Goal: Transaction & Acquisition: Purchase product/service

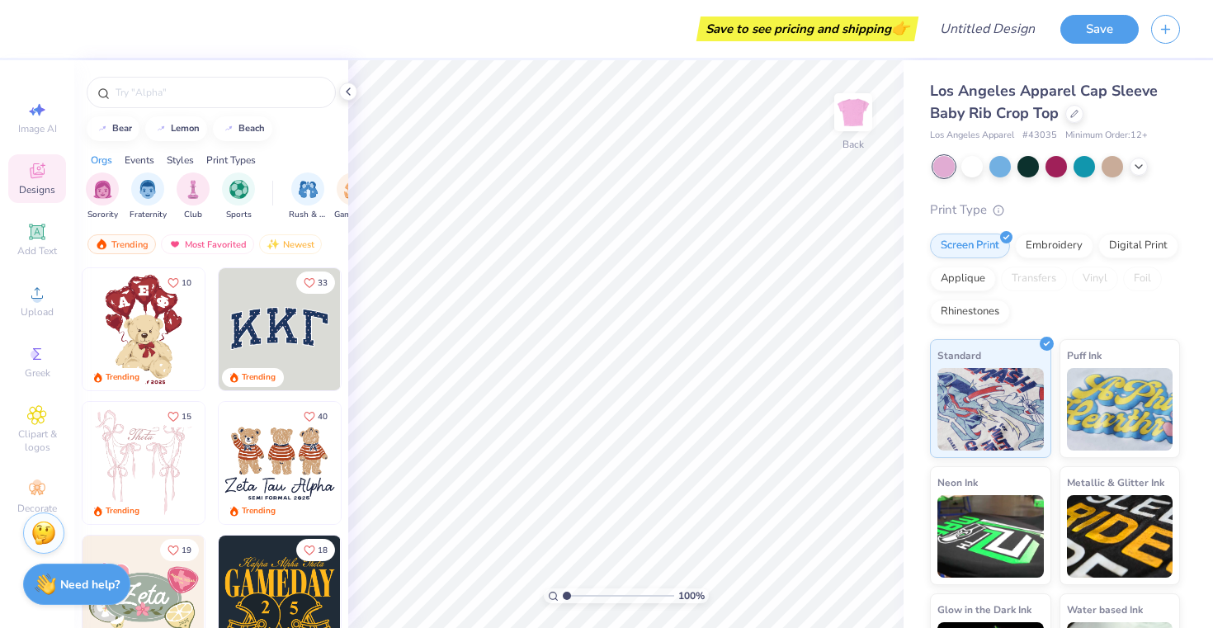
click at [147, 436] on img at bounding box center [144, 463] width 122 height 122
click at [39, 178] on icon at bounding box center [37, 171] width 20 height 20
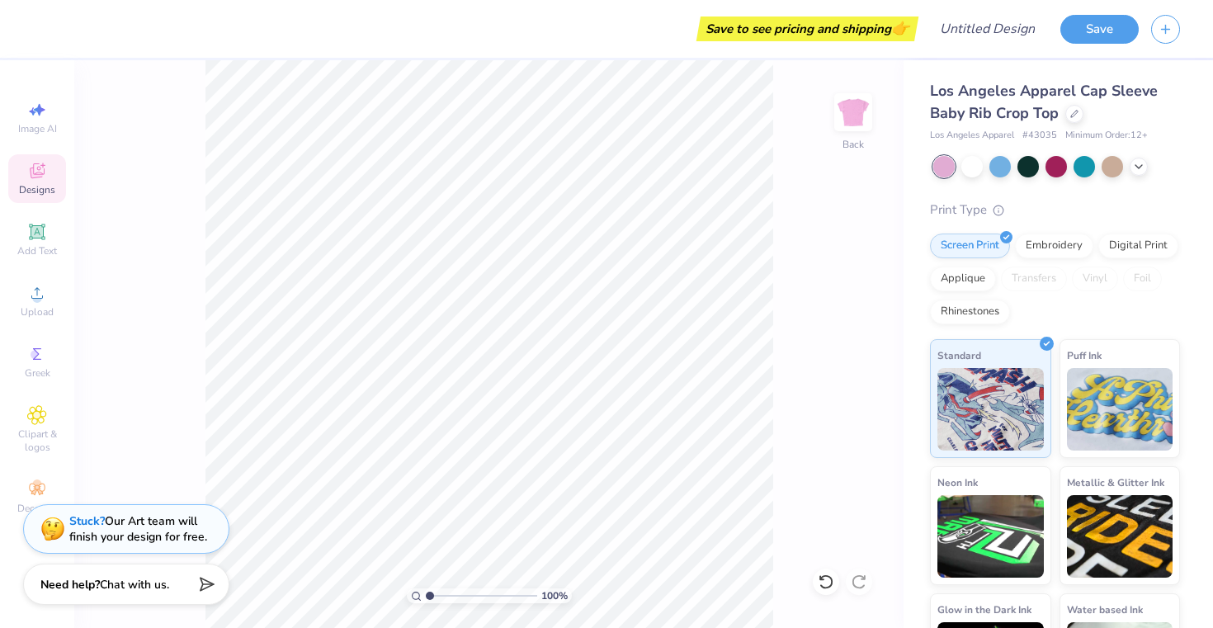
click at [41, 178] on icon at bounding box center [37, 171] width 20 height 20
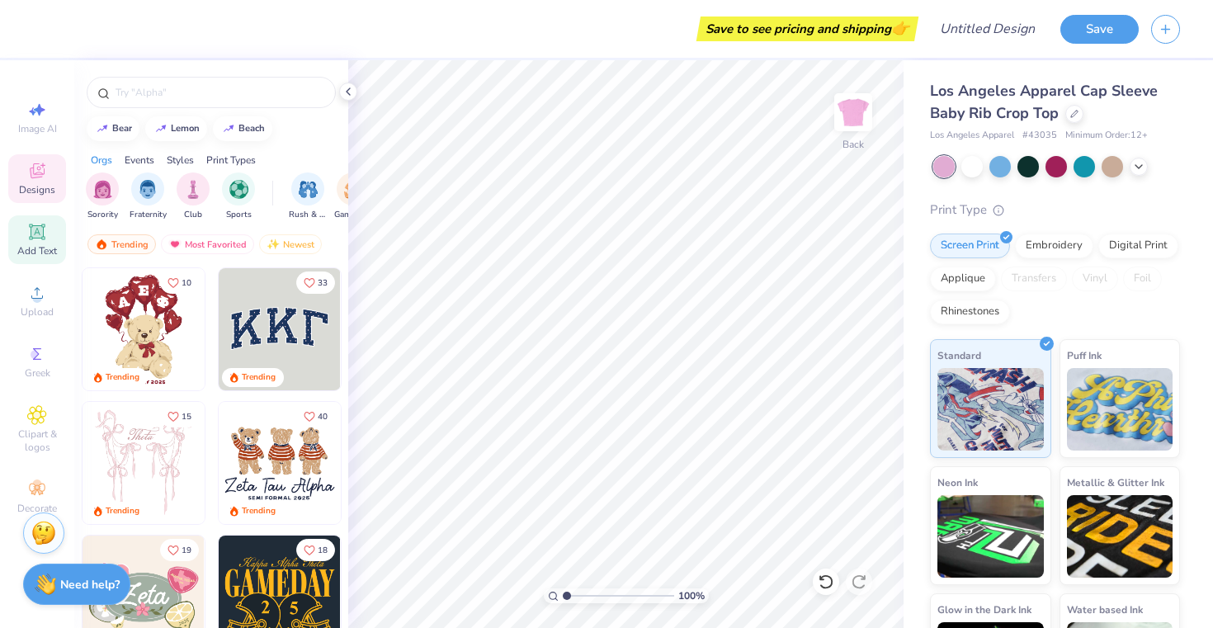
click at [32, 250] on span "Add Text" at bounding box center [37, 250] width 40 height 13
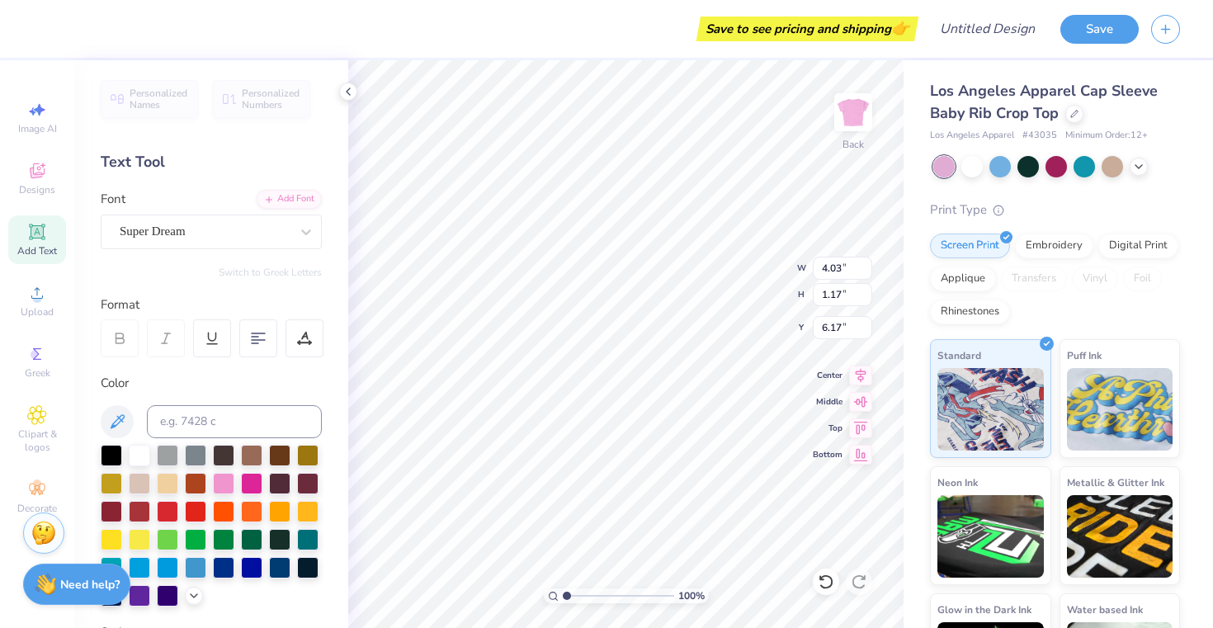
type textarea "T"
type textarea "Gentle Heart"
type input "4.48"
type input "0.53"
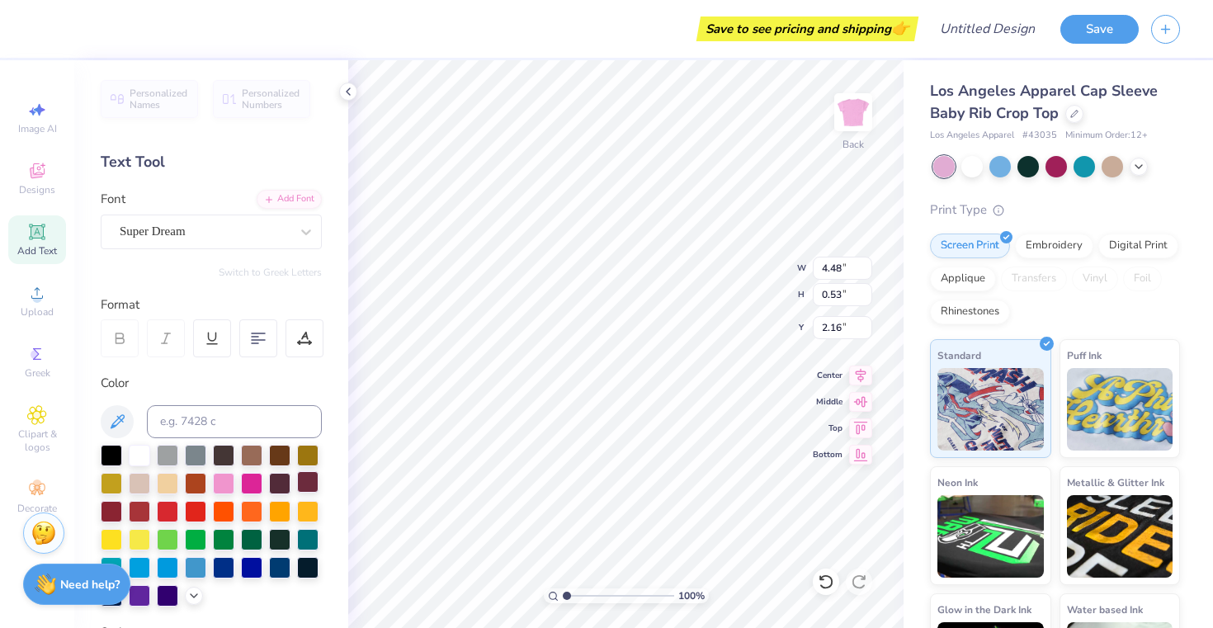
type input "2.47"
click at [221, 221] on div at bounding box center [205, 231] width 170 height 22
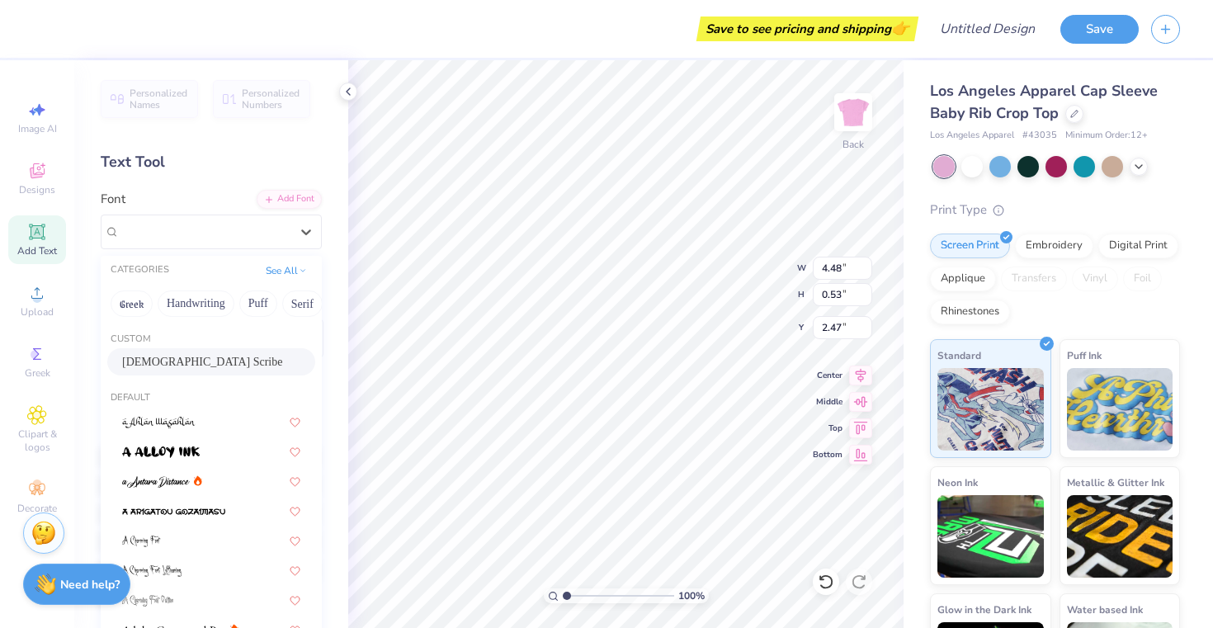
click at [204, 358] on div "[DEMOGRAPHIC_DATA] Scribe" at bounding box center [211, 361] width 178 height 17
click at [270, 232] on div "[DEMOGRAPHIC_DATA] Scribe" at bounding box center [204, 232] width 173 height 26
click at [228, 453] on div at bounding box center [211, 450] width 178 height 17
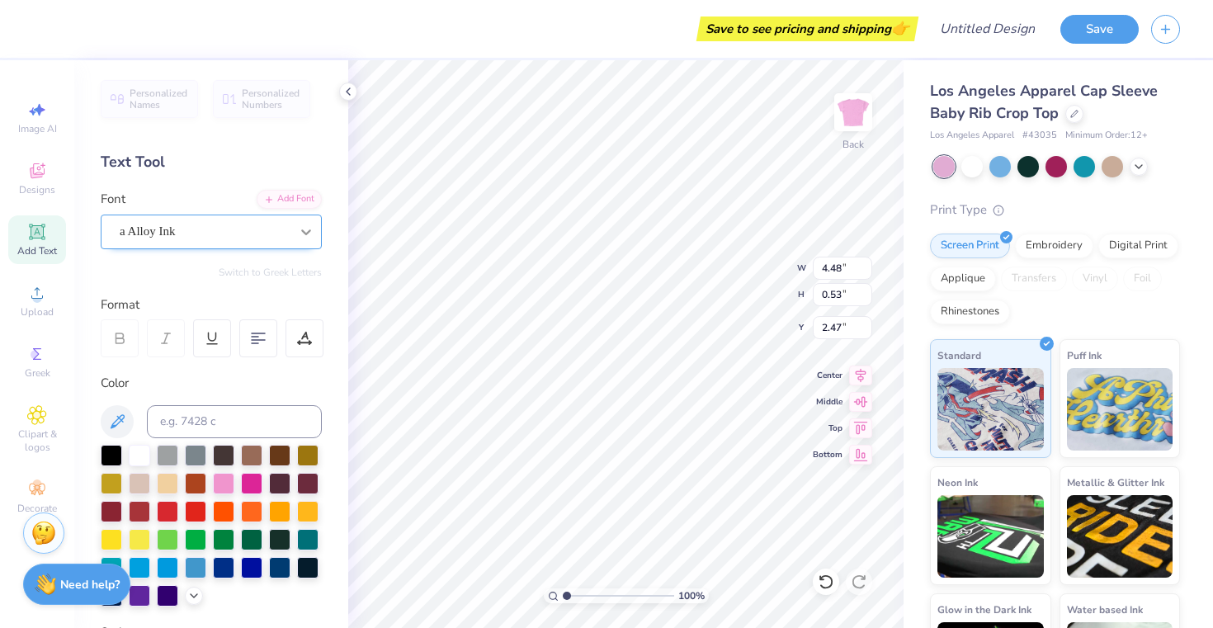
click at [292, 232] on div at bounding box center [306, 232] width 30 height 30
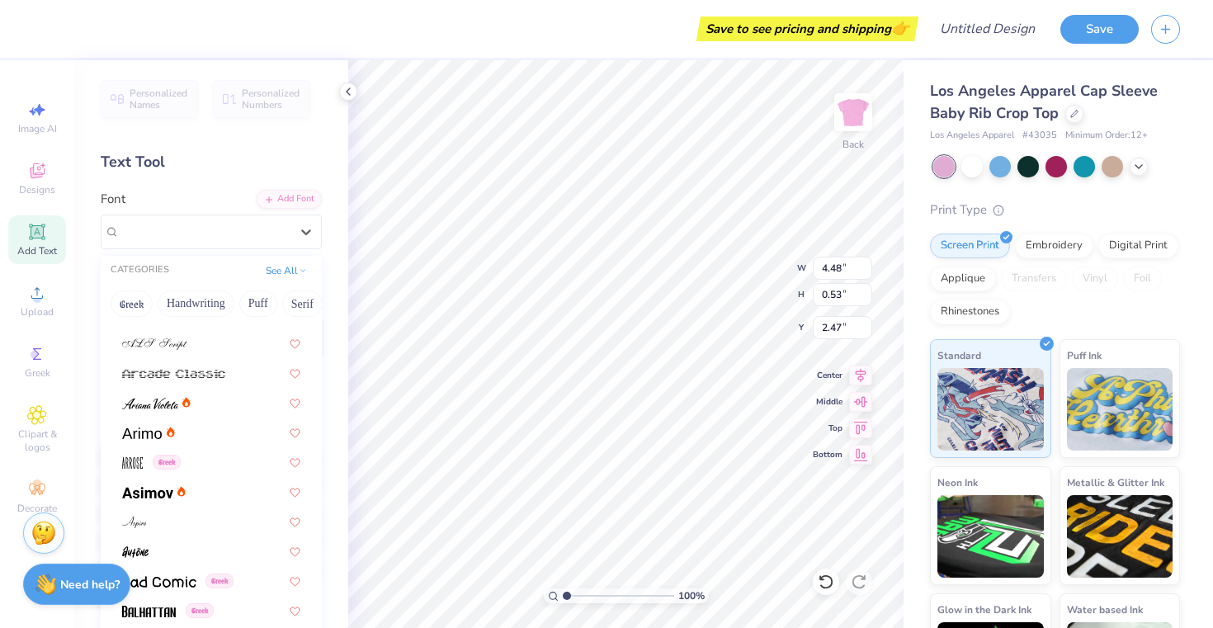
scroll to position [598, 0]
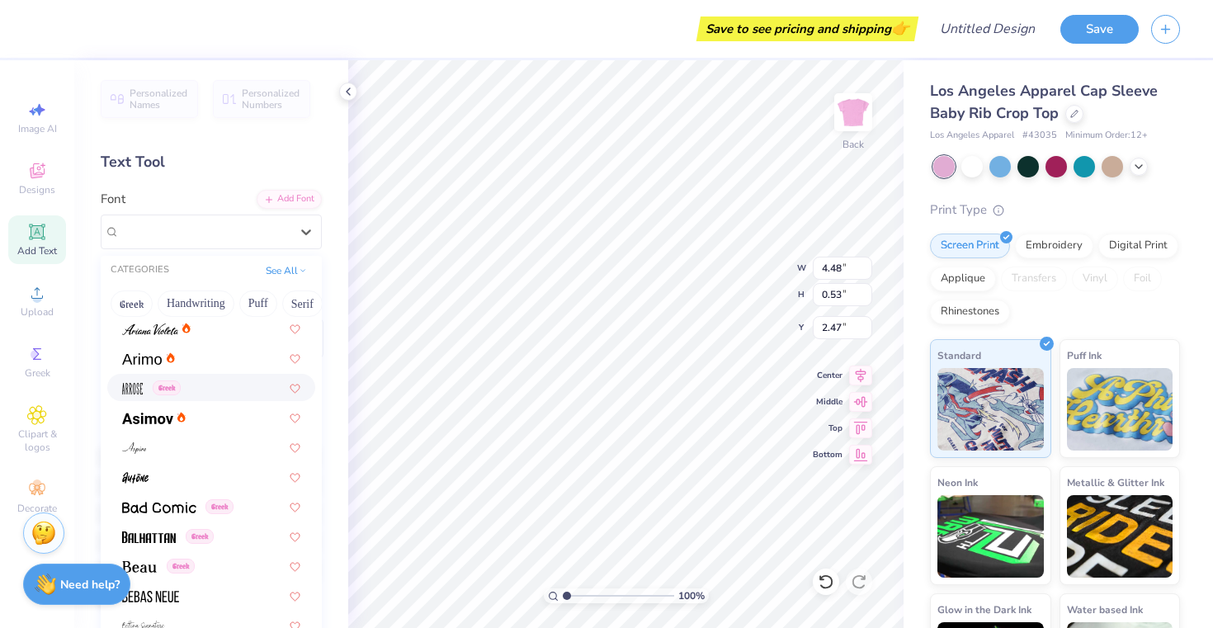
click at [235, 399] on div "Greek" at bounding box center [211, 387] width 208 height 27
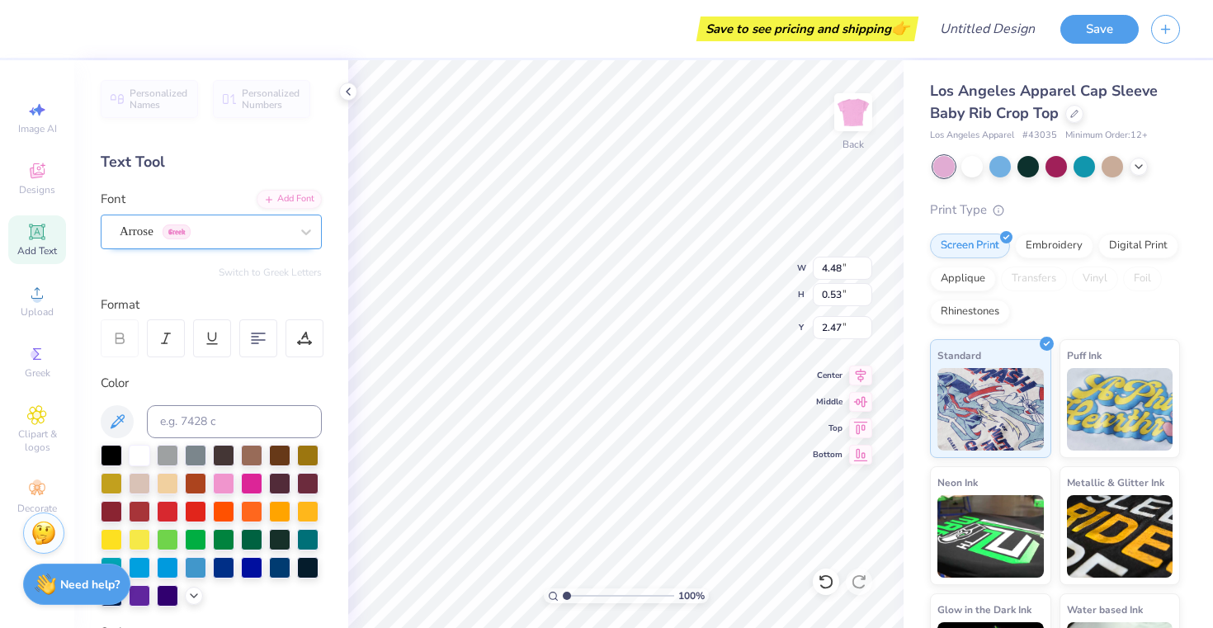
click at [222, 237] on div "Arrose Greek" at bounding box center [204, 232] width 173 height 26
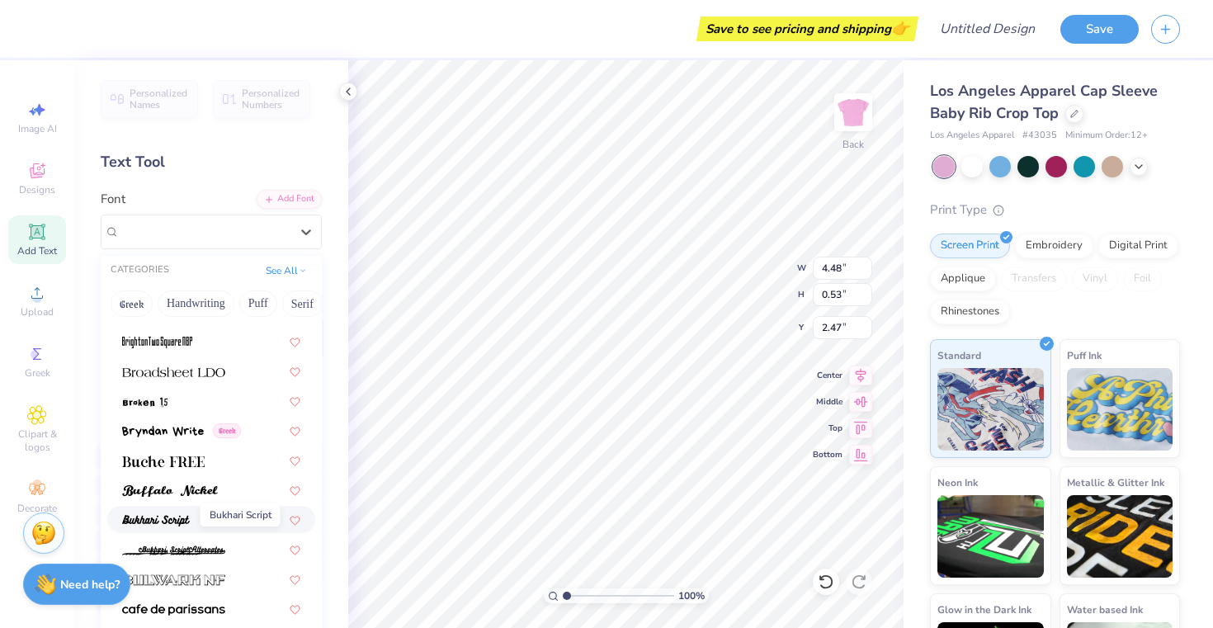
scroll to position [1445, 0]
click at [187, 438] on img at bounding box center [163, 434] width 82 height 12
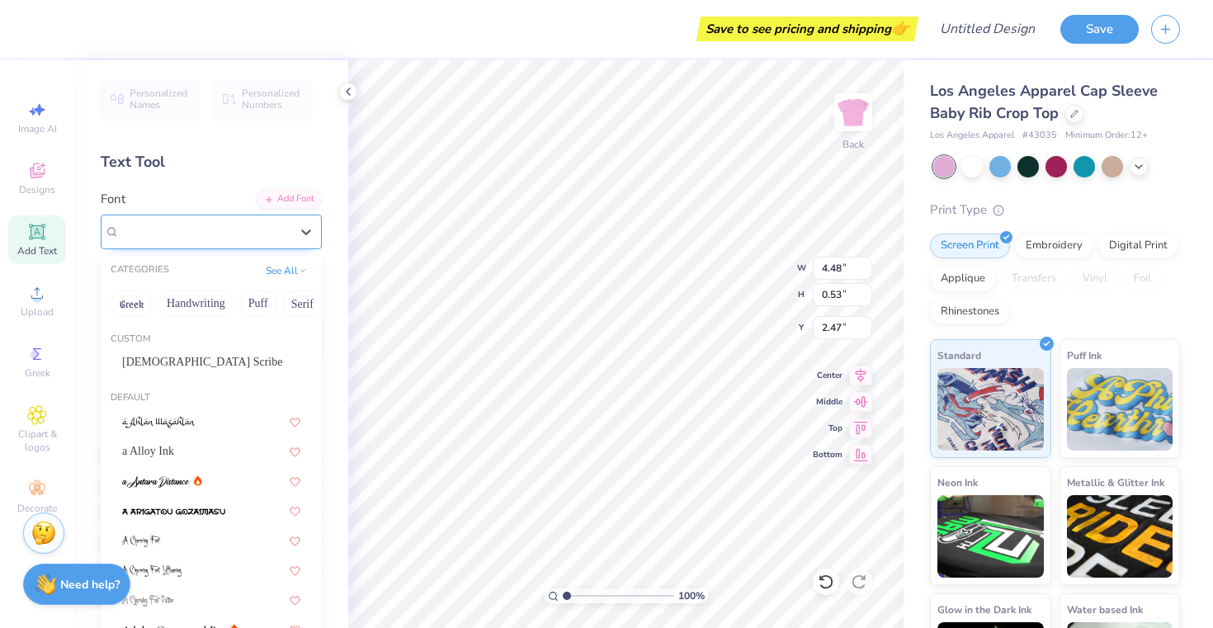
click at [220, 243] on div "Bryndan Write Greek" at bounding box center [204, 232] width 173 height 26
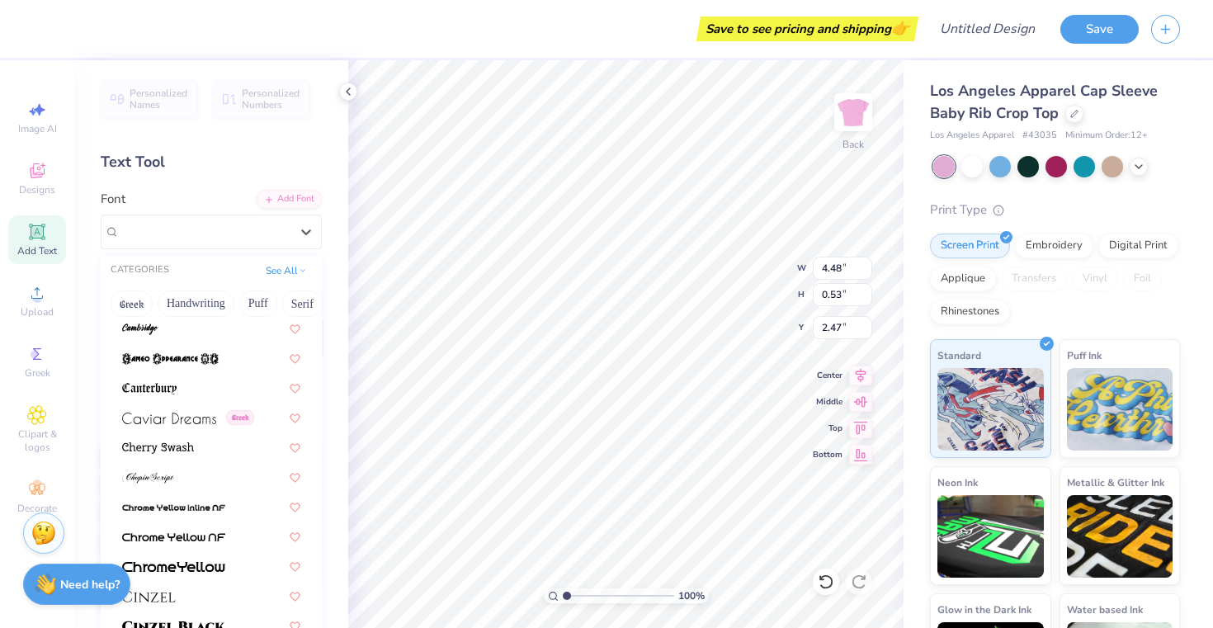
scroll to position [2085, 0]
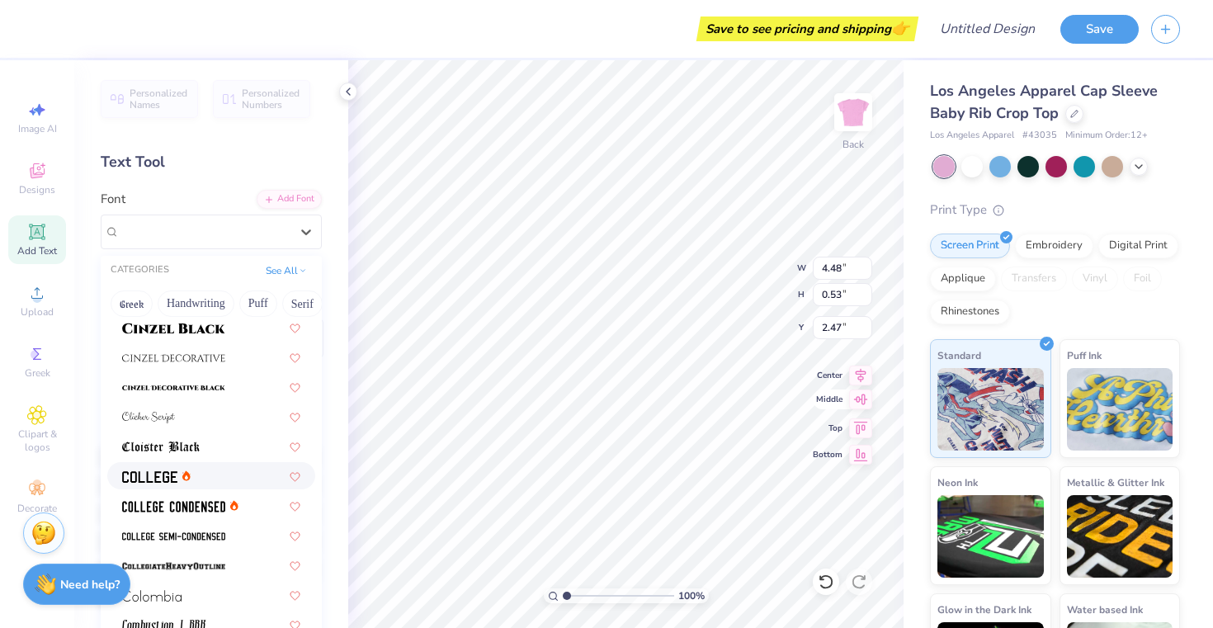
click at [858, 399] on icon at bounding box center [860, 400] width 23 height 20
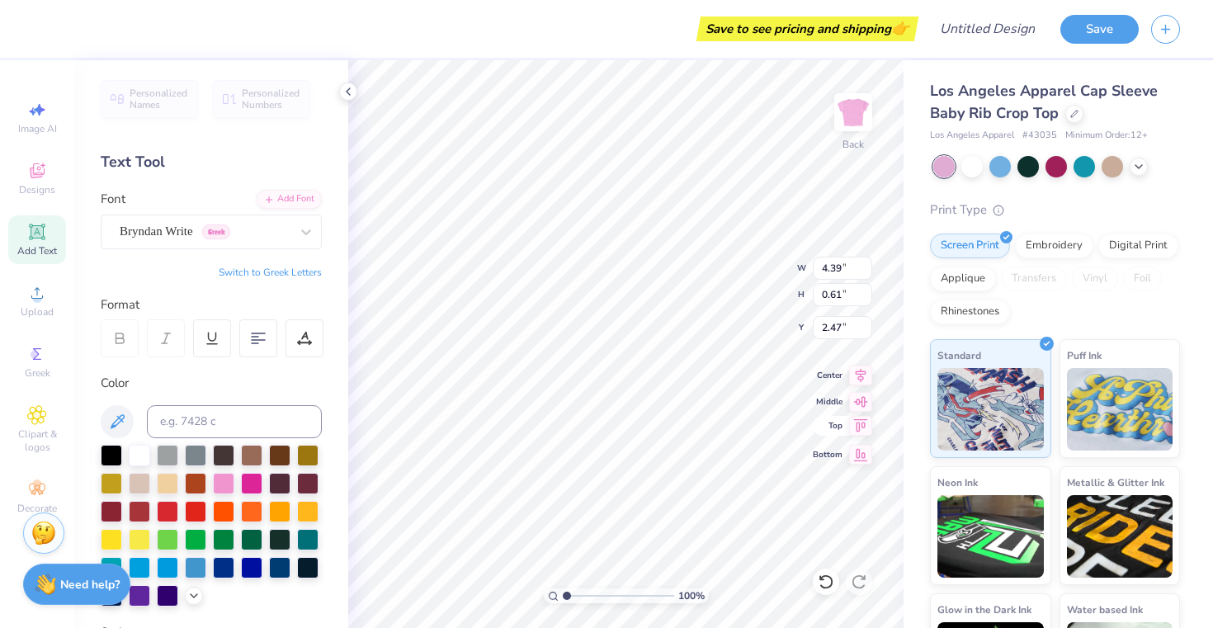
type input "4.39"
type input "0.61"
click at [865, 431] on icon at bounding box center [860, 426] width 23 height 20
click at [859, 450] on icon at bounding box center [861, 452] width 14 height 12
click at [862, 376] on icon at bounding box center [861, 373] width 11 height 14
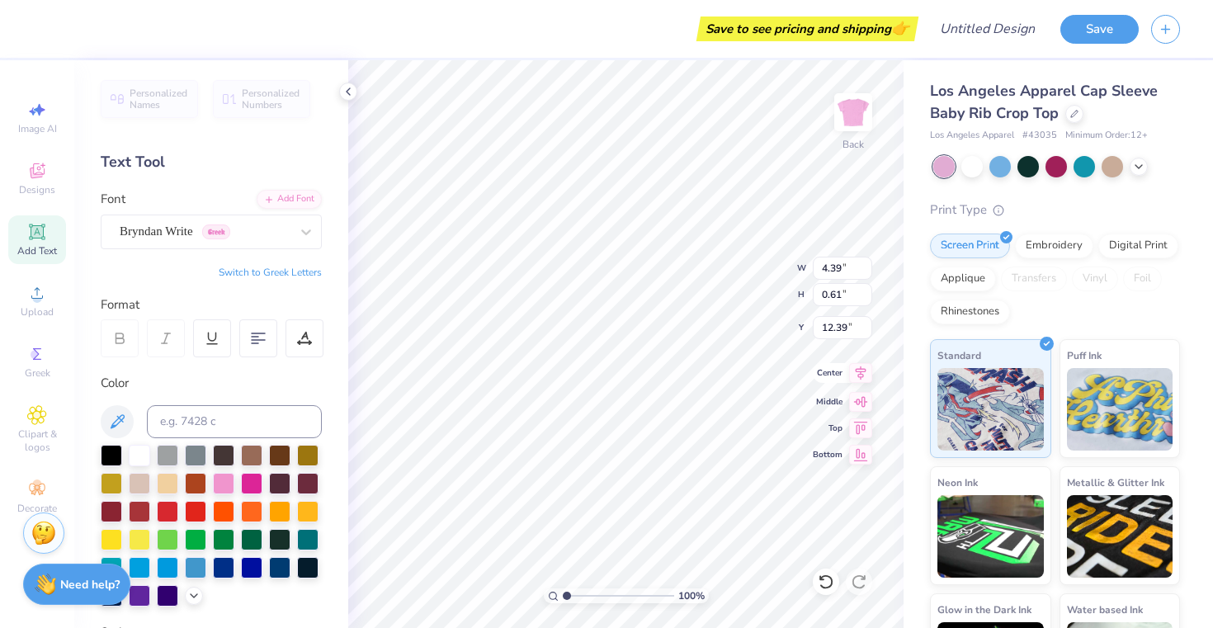
click at [860, 377] on icon at bounding box center [861, 373] width 11 height 14
type input "1.92"
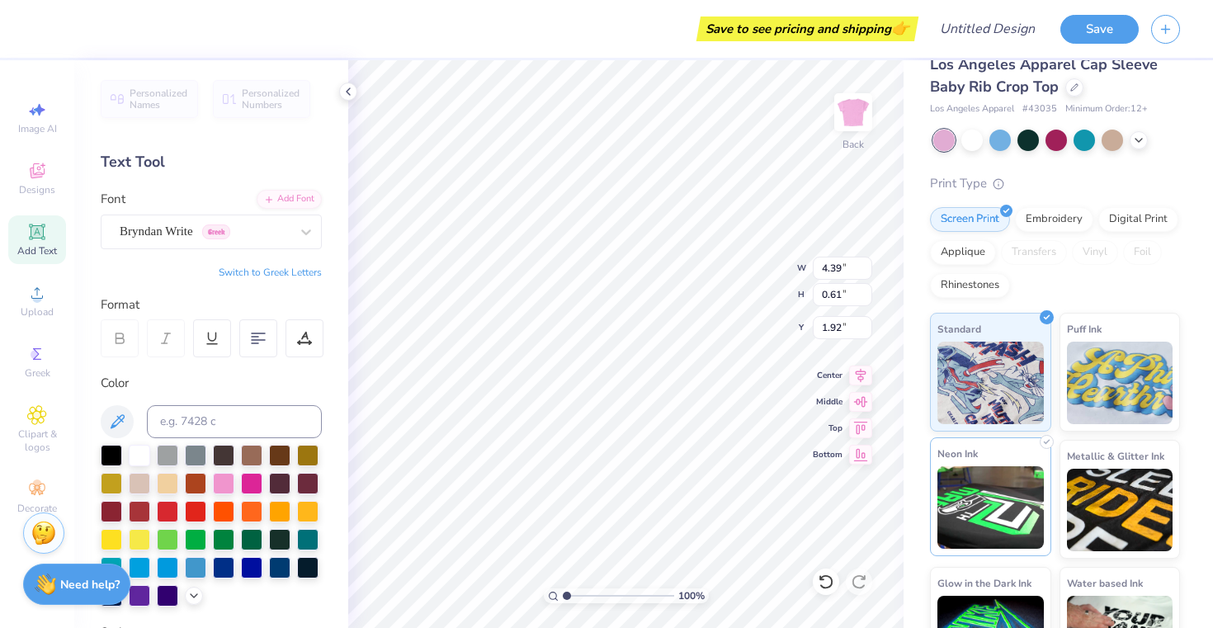
scroll to position [84, 0]
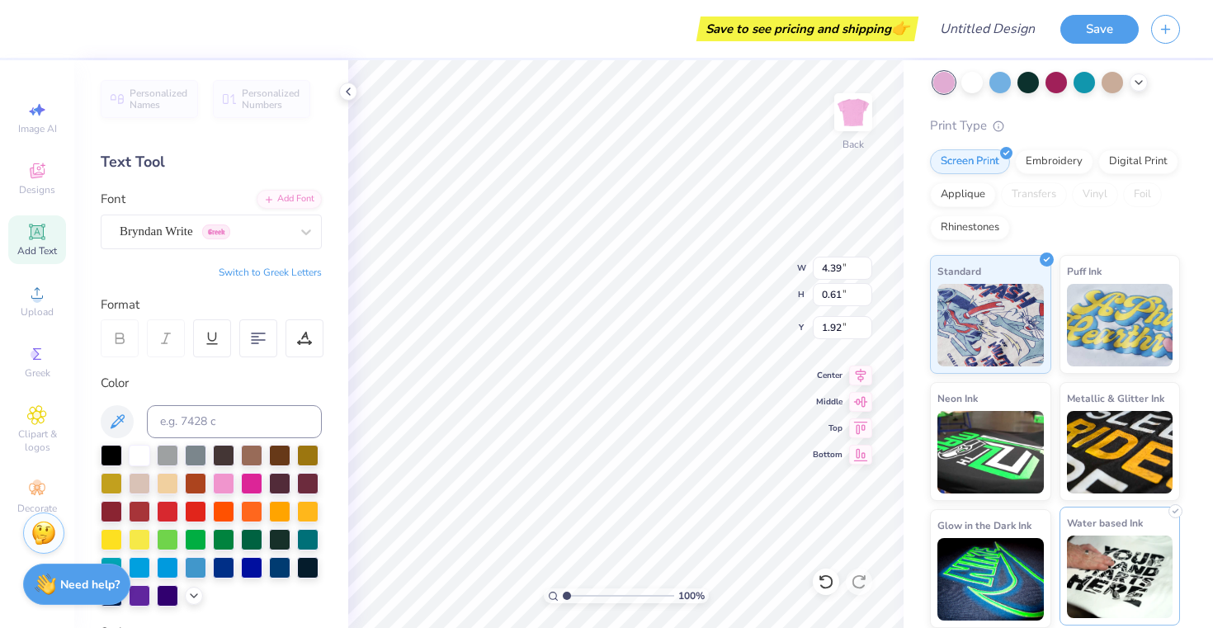
click at [1113, 532] on div "Water based Ink" at bounding box center [1120, 566] width 121 height 119
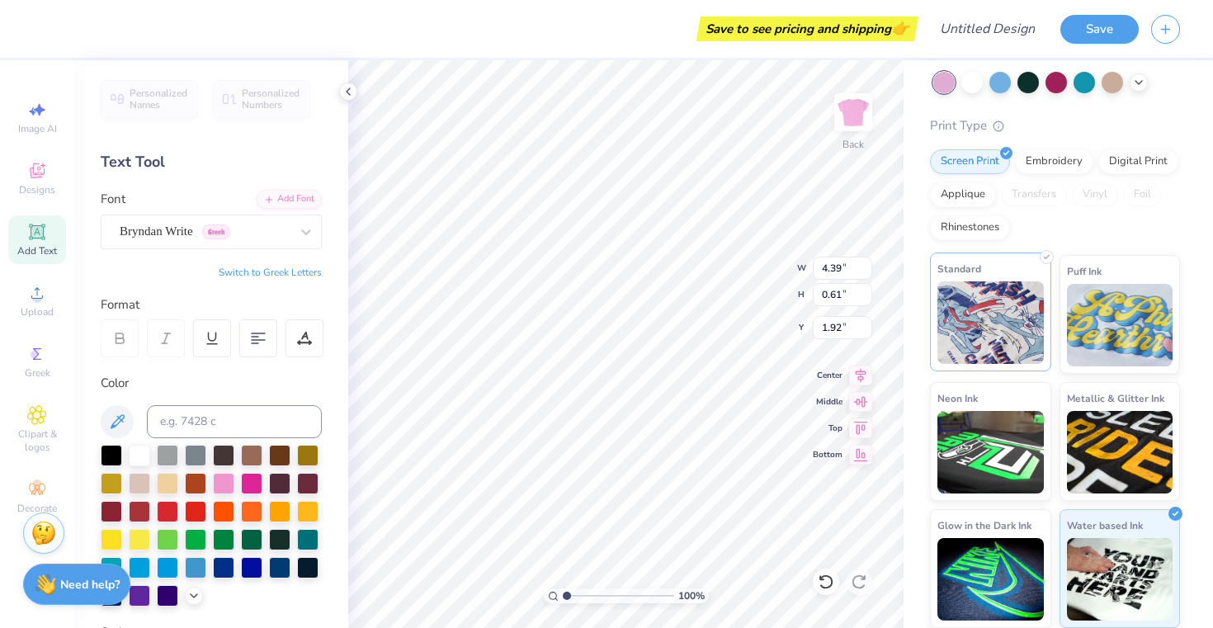
click at [1022, 331] on img at bounding box center [991, 322] width 106 height 83
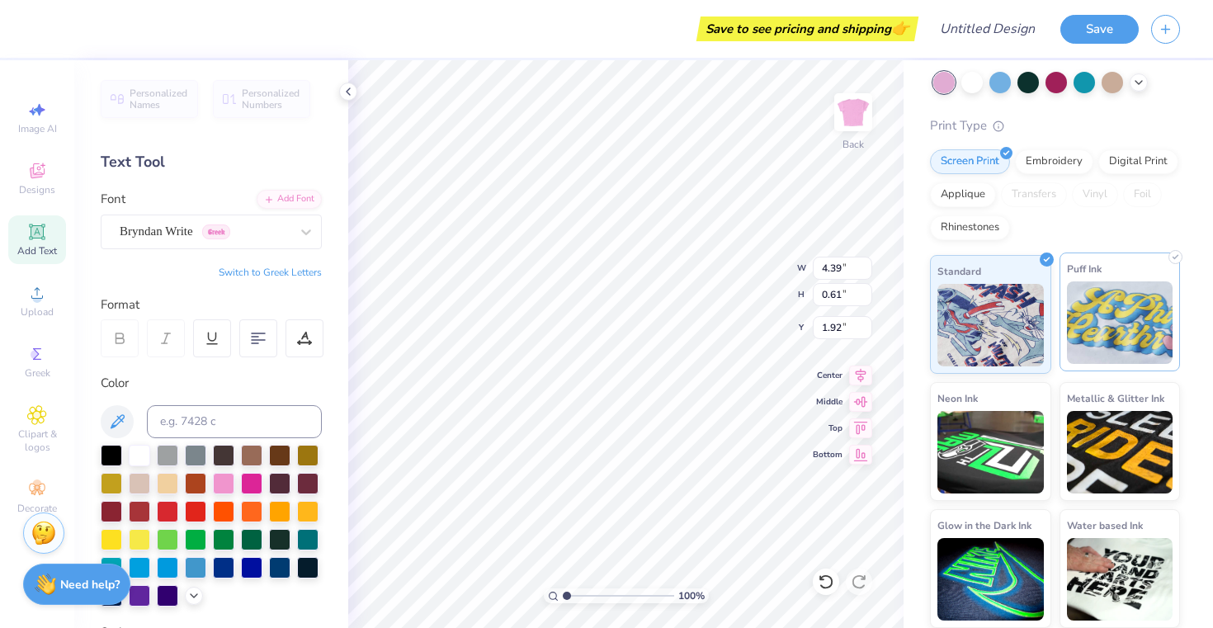
click at [1085, 314] on img at bounding box center [1120, 322] width 106 height 83
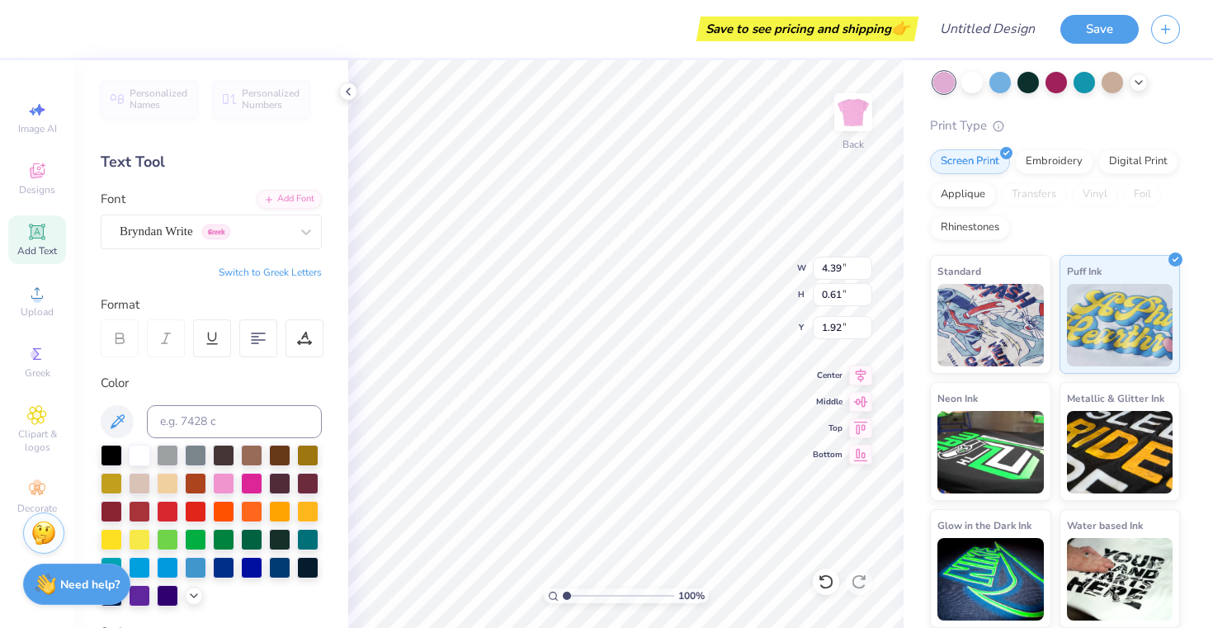
scroll to position [0, 0]
click at [206, 229] on div "Bryndan Write Greek" at bounding box center [204, 232] width 173 height 26
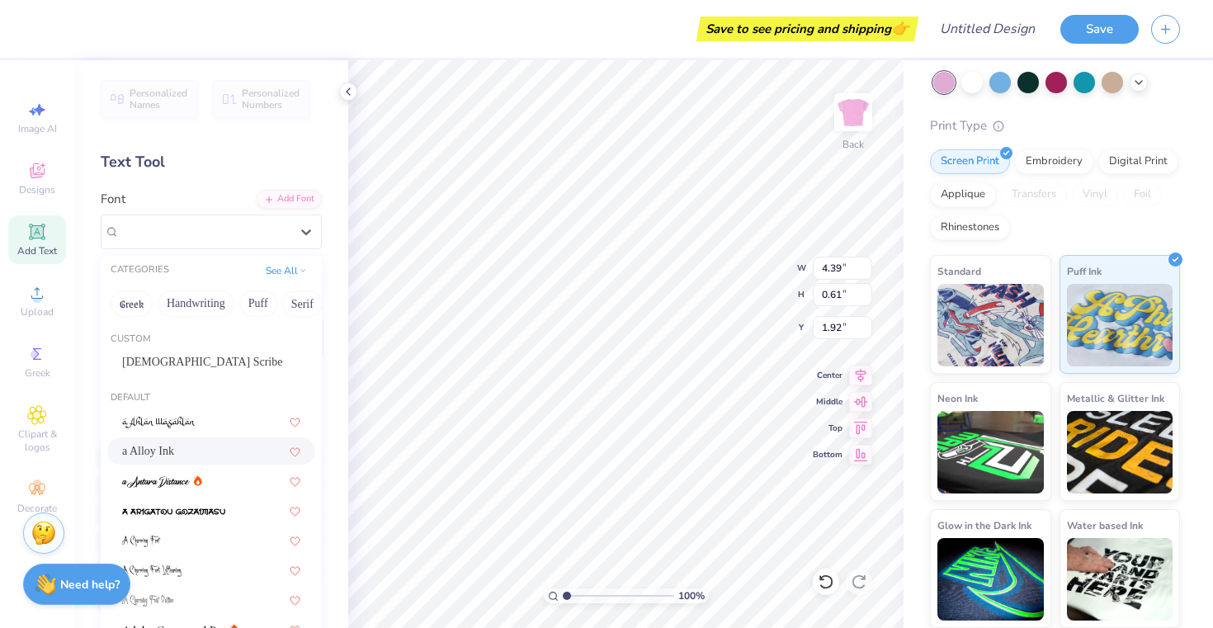
click at [208, 458] on div "a Alloy Ink" at bounding box center [211, 450] width 178 height 17
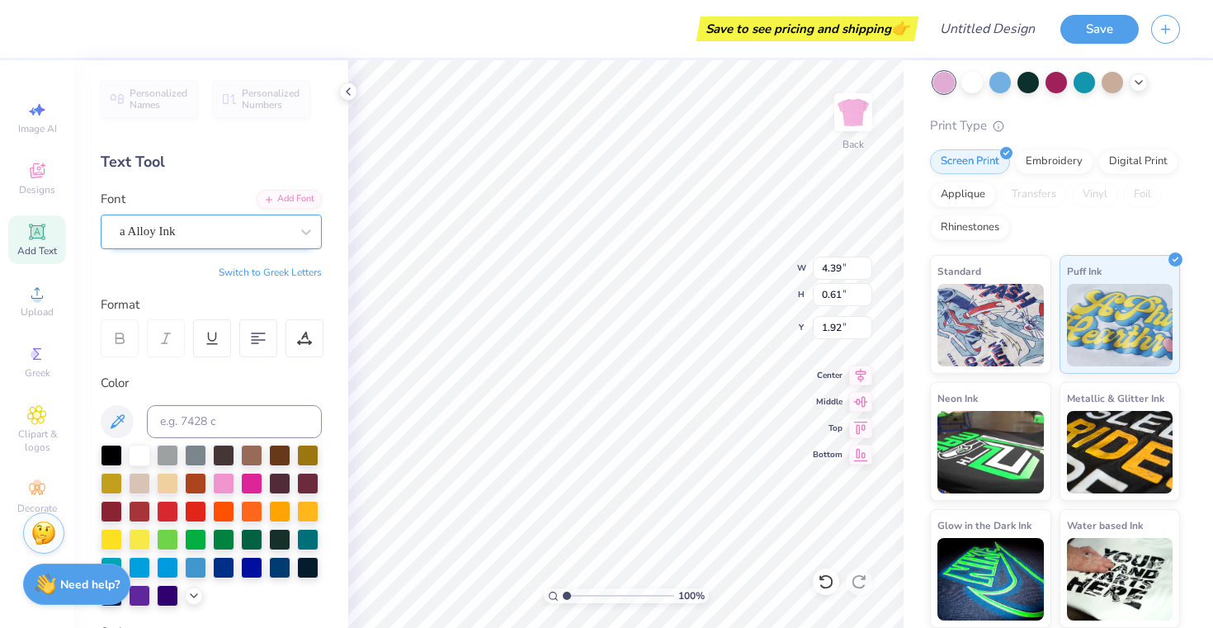
click at [179, 233] on div "a Alloy Ink" at bounding box center [204, 232] width 173 height 26
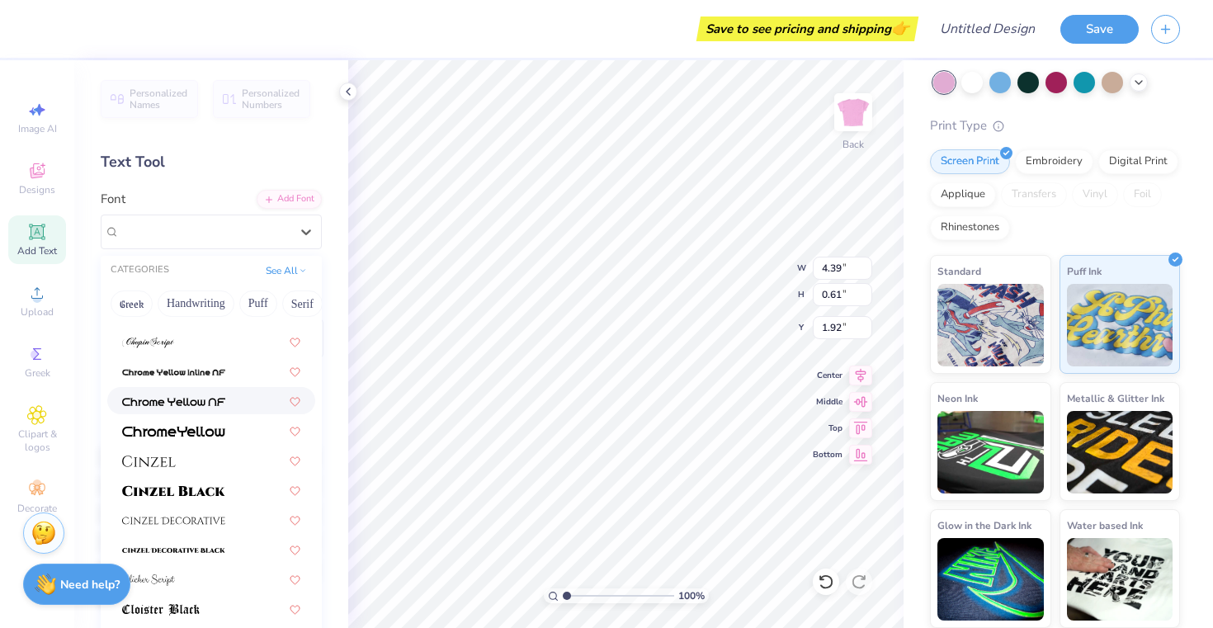
scroll to position [1976, 0]
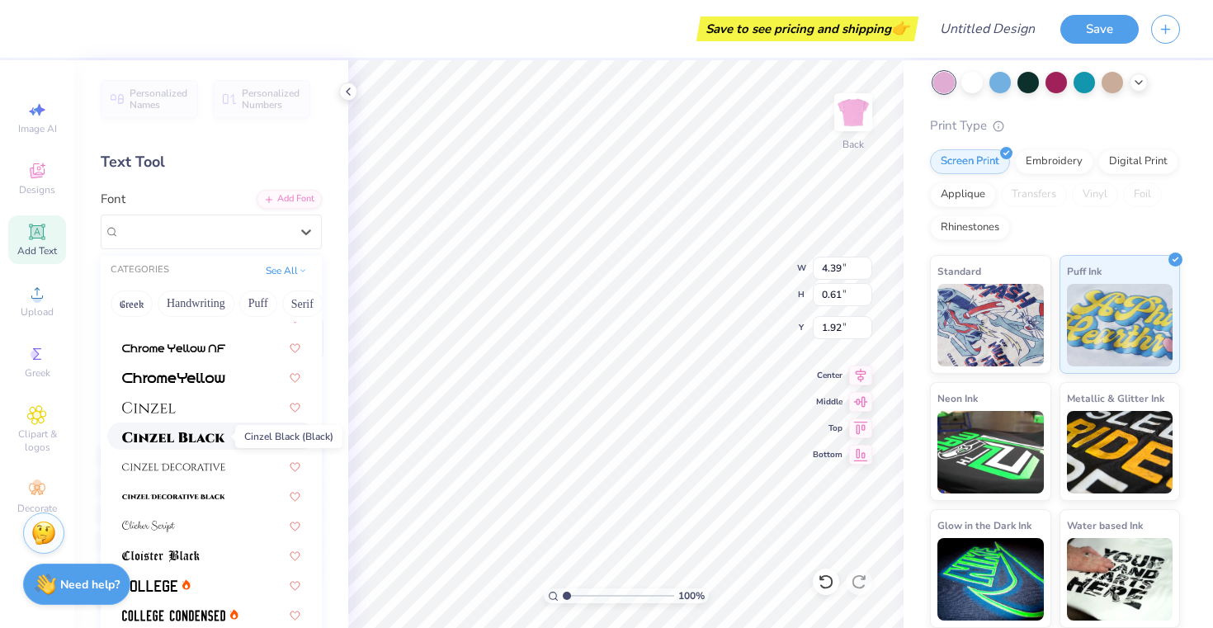
click at [210, 442] on span at bounding box center [173, 436] width 103 height 17
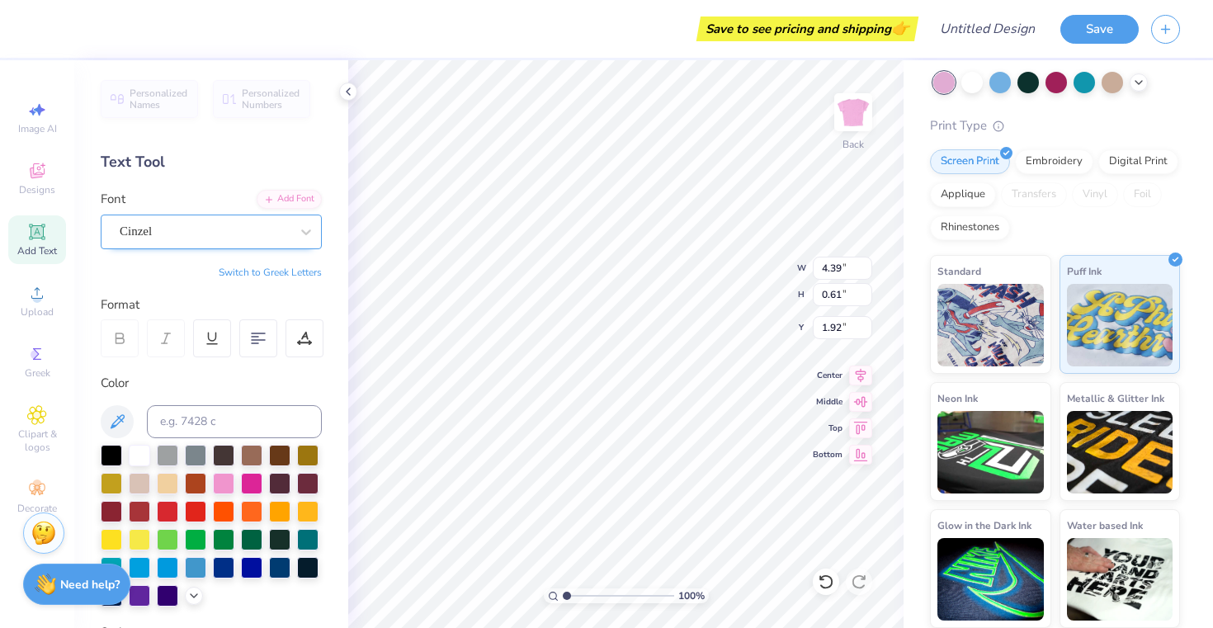
click at [197, 243] on div "Cinzel" at bounding box center [204, 232] width 173 height 26
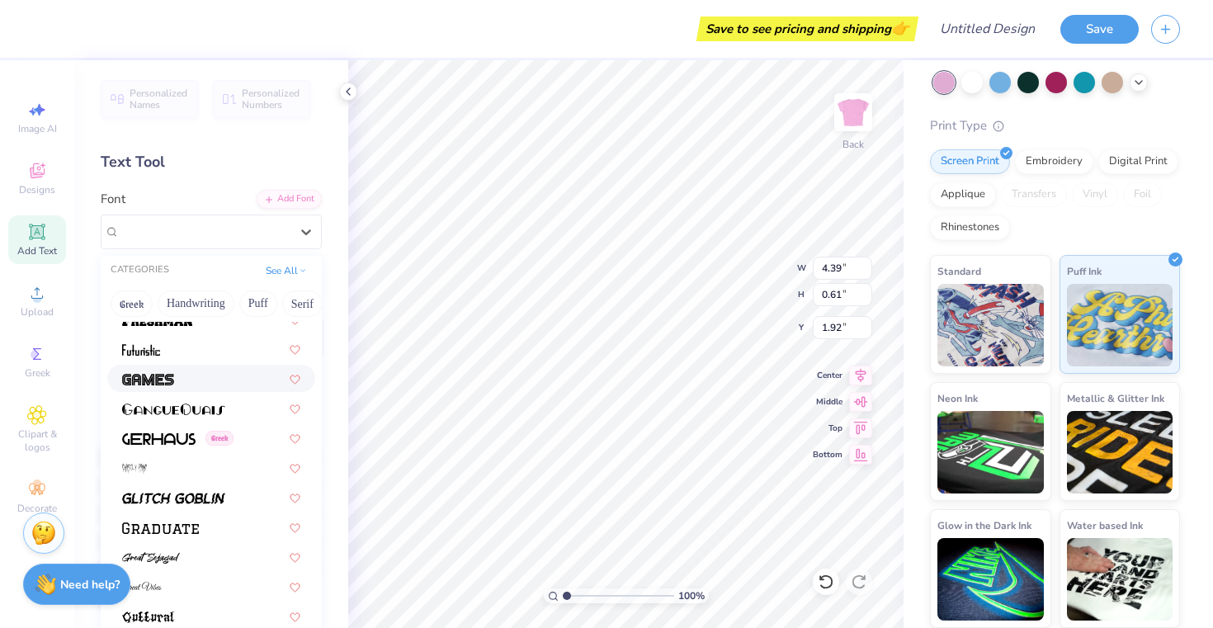
scroll to position [3796, 0]
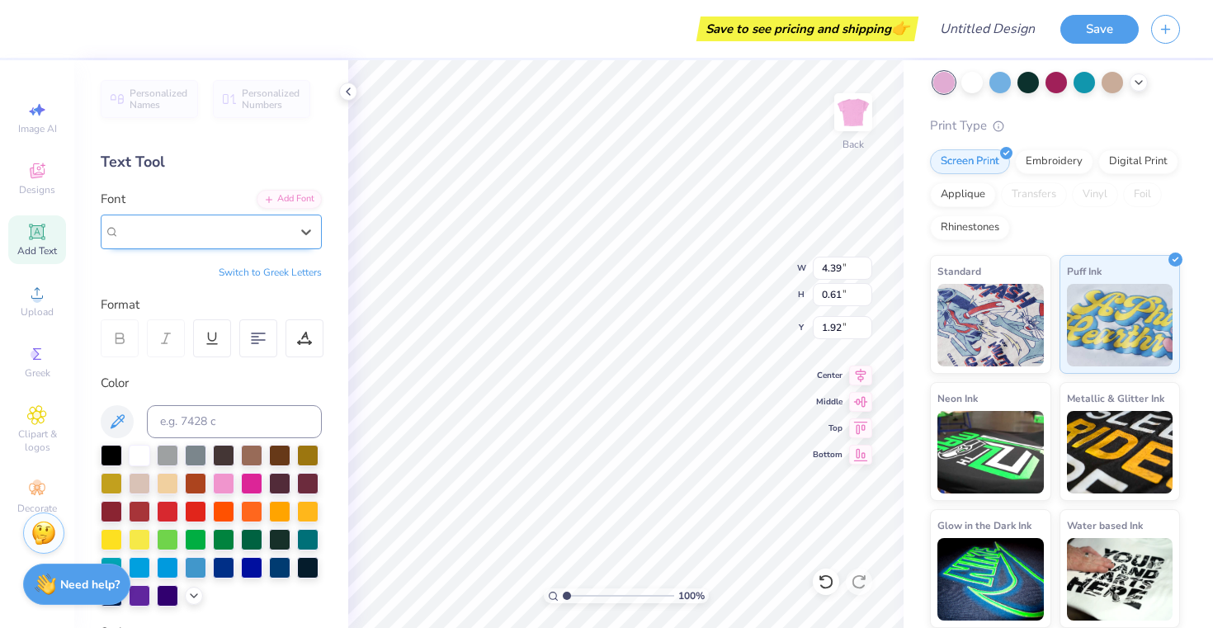
click at [152, 228] on span "Cinzel" at bounding box center [136, 231] width 32 height 19
click at [167, 392] on img at bounding box center [173, 393] width 103 height 12
type input "bub"
click at [301, 346] on div at bounding box center [305, 338] width 38 height 38
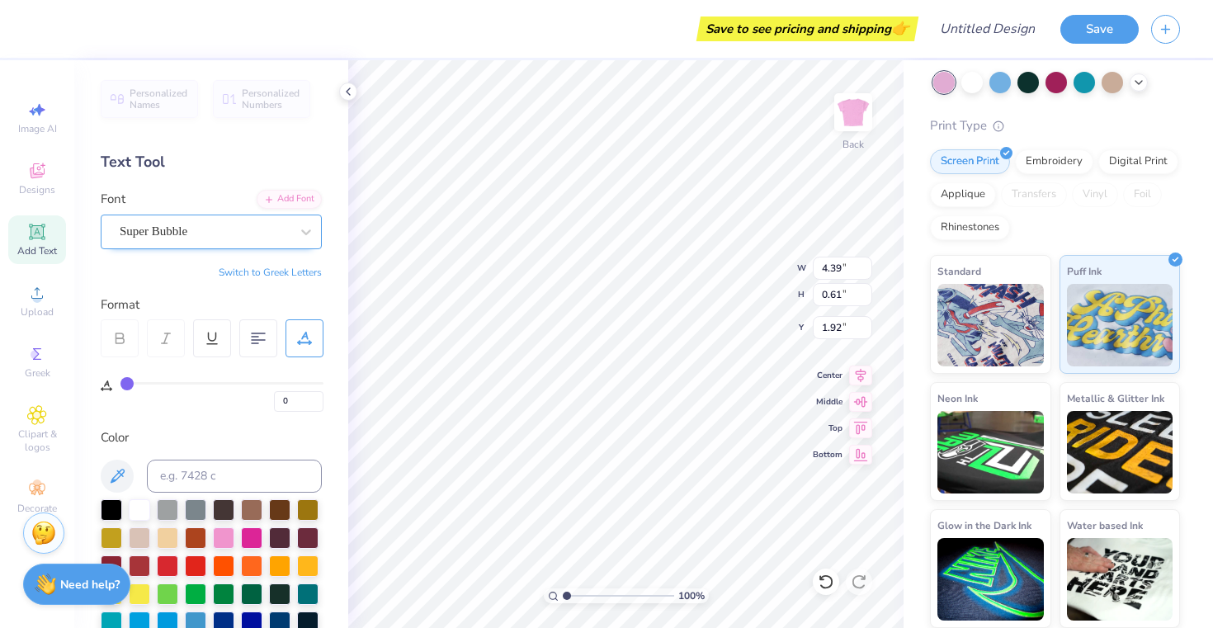
drag, startPoint x: 291, startPoint y: 200, endPoint x: 292, endPoint y: 213, distance: 13.2
click at [293, 211] on div "Add Font Font Super Bubble" at bounding box center [211, 219] width 221 height 59
click at [125, 349] on div at bounding box center [120, 338] width 38 height 38
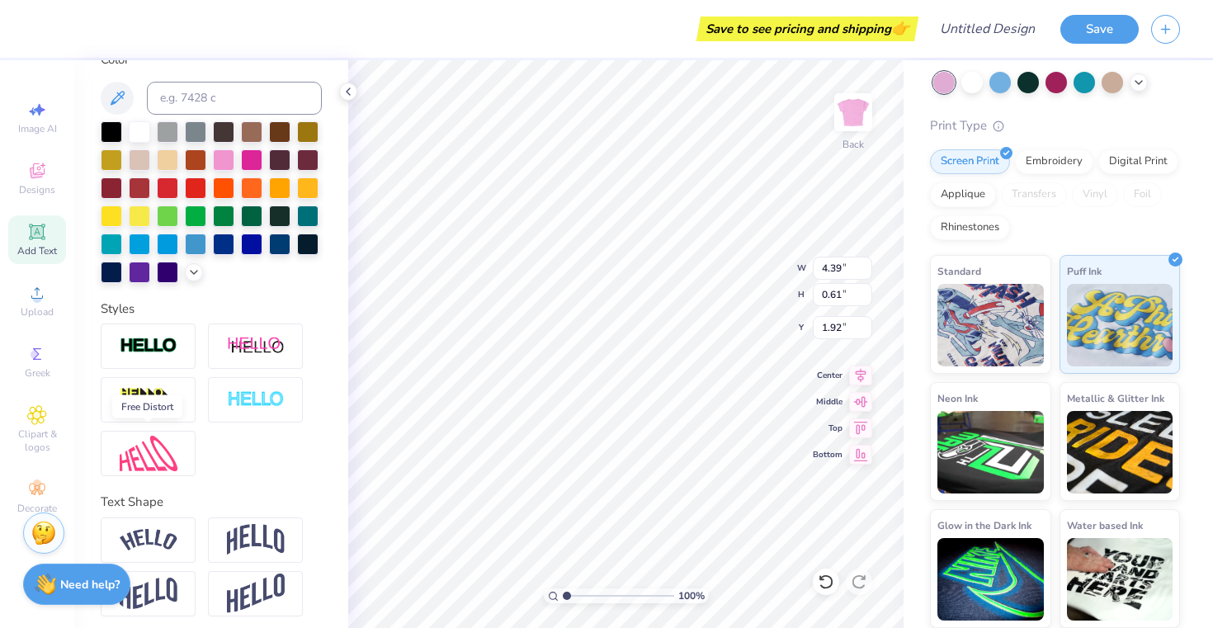
scroll to position [385, 0]
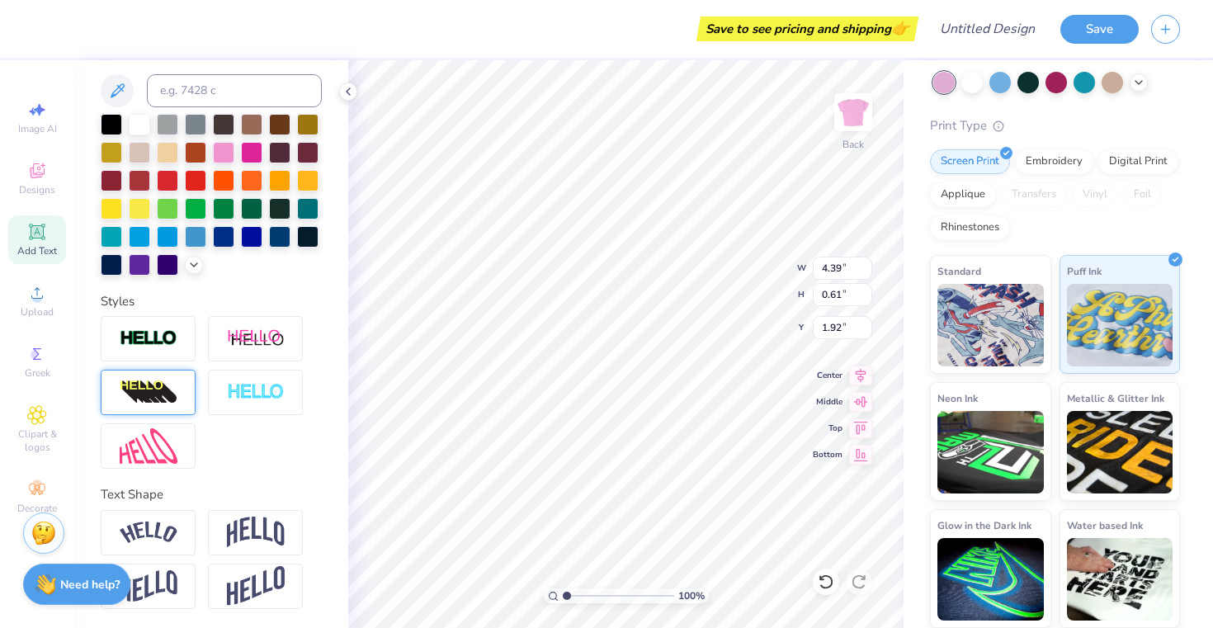
click at [173, 400] on img at bounding box center [149, 393] width 58 height 26
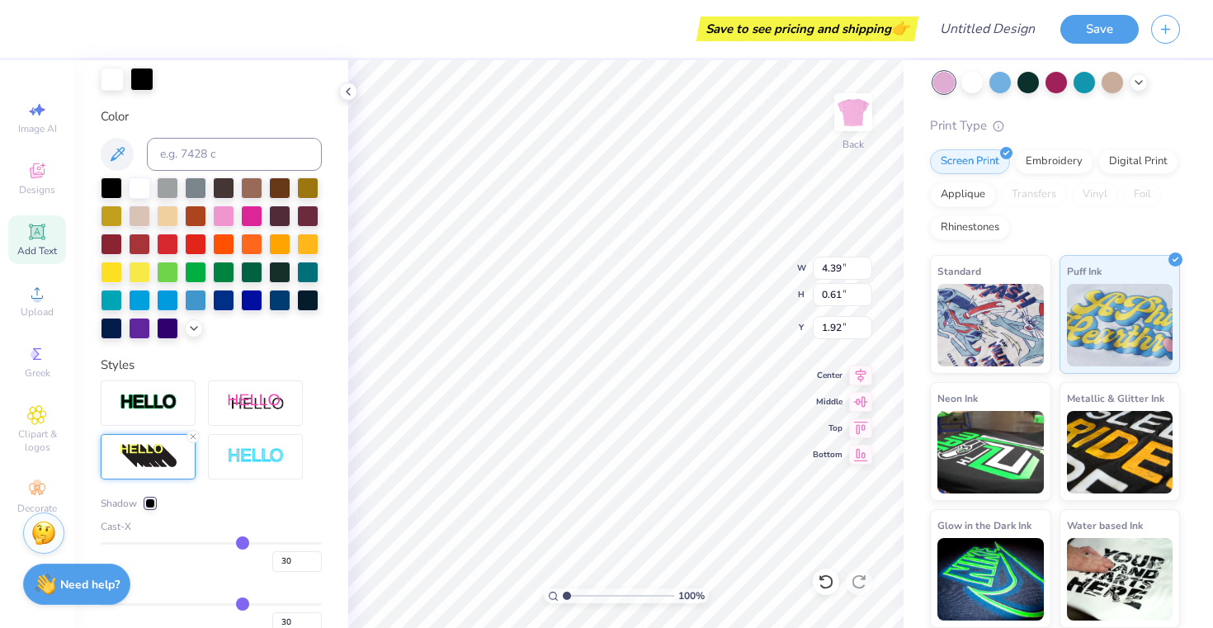
scroll to position [450, 0]
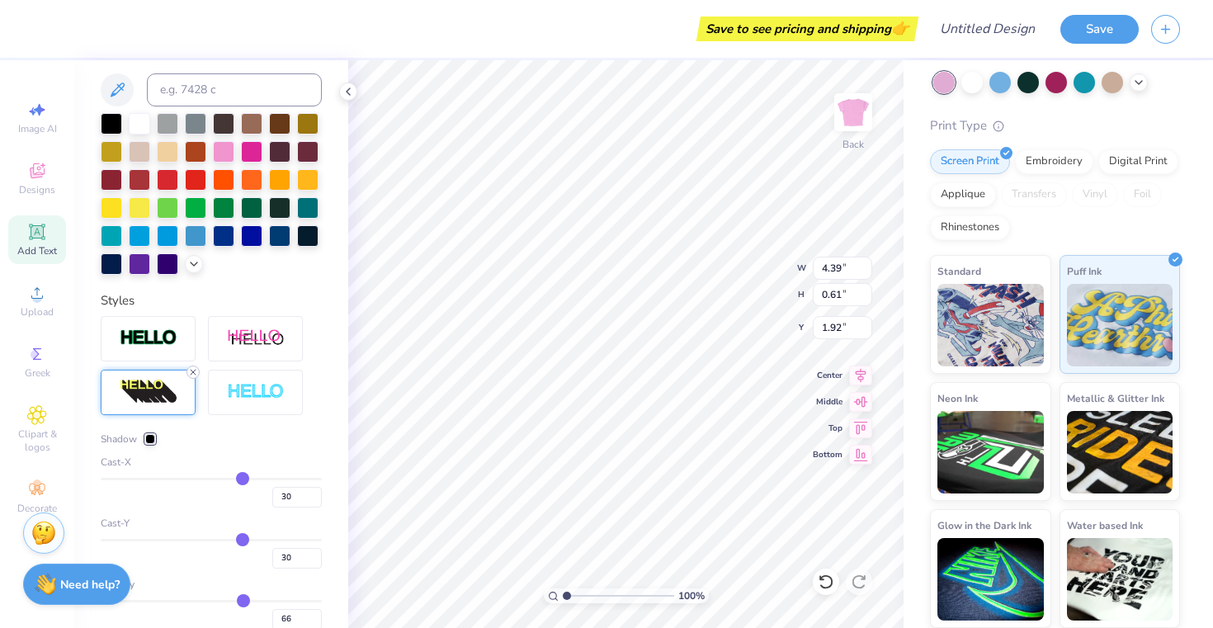
click at [191, 374] on icon at bounding box center [193, 372] width 10 height 10
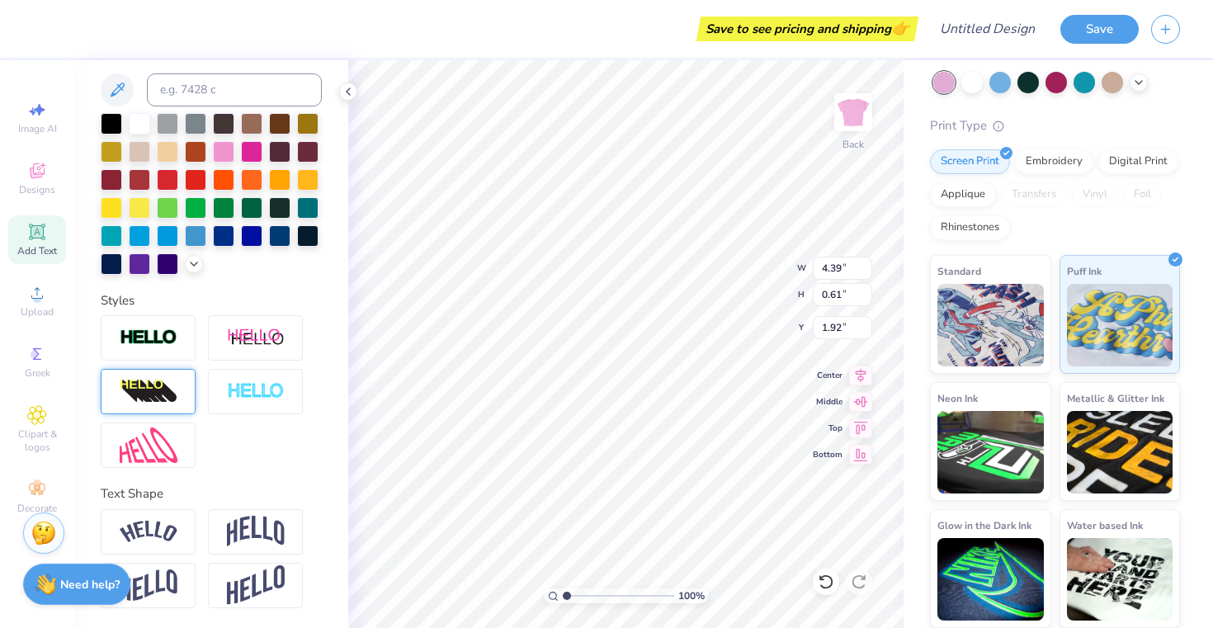
scroll to position [385, 0]
click at [166, 449] on img at bounding box center [149, 445] width 58 height 35
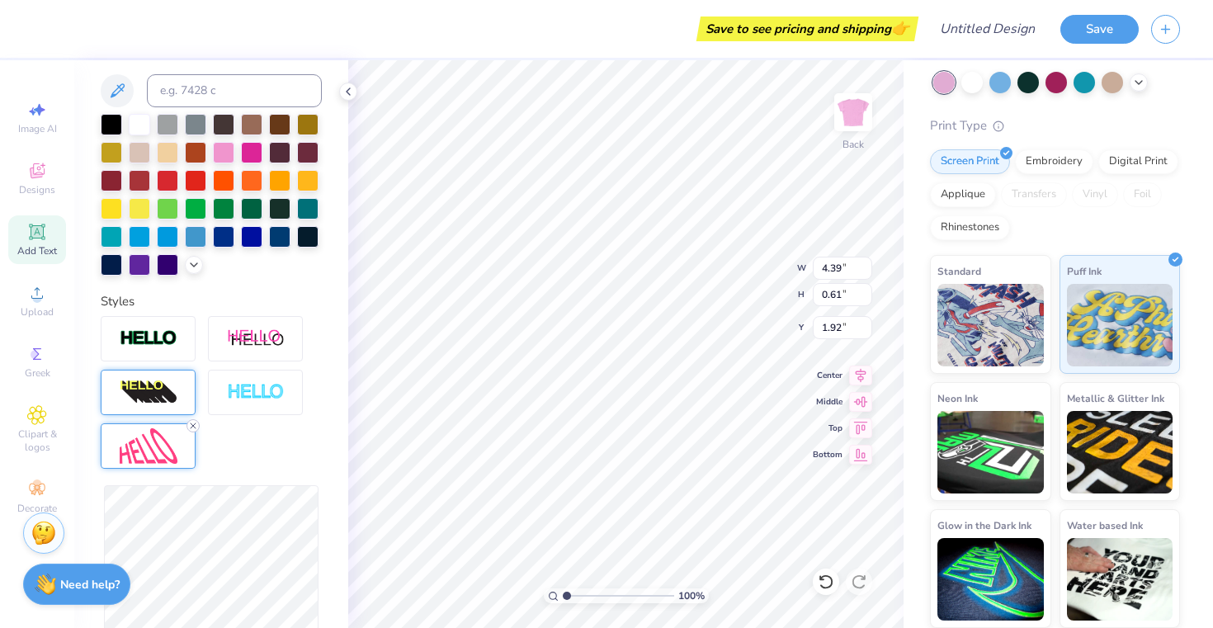
click at [188, 424] on icon at bounding box center [193, 426] width 10 height 10
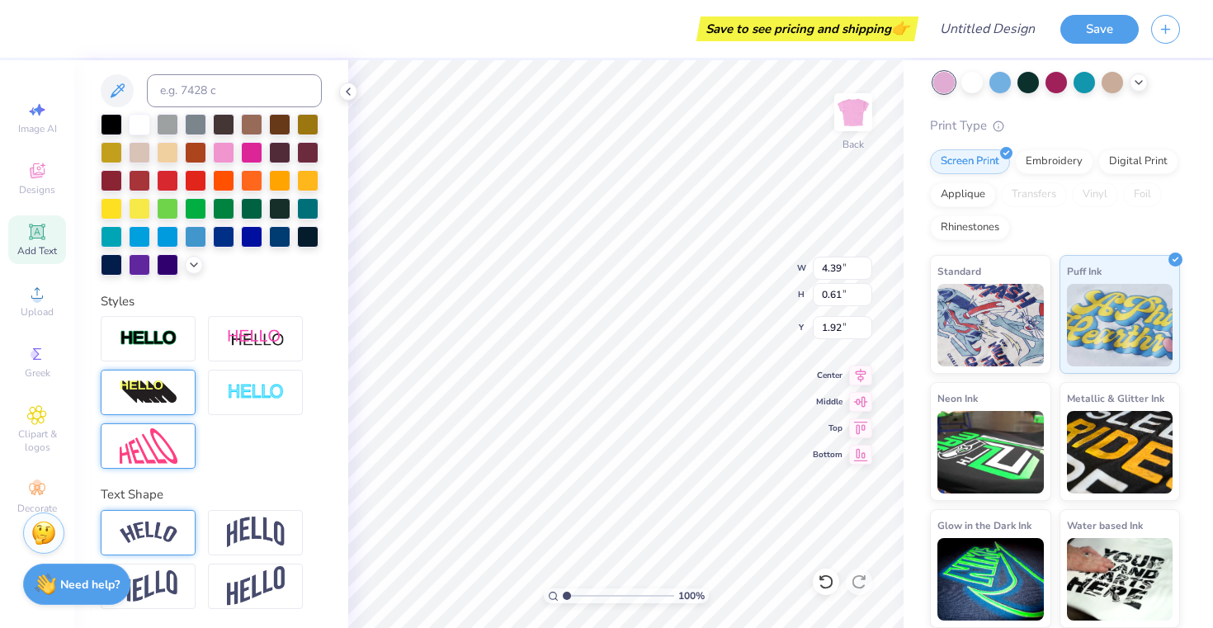
click at [151, 523] on img at bounding box center [149, 533] width 58 height 22
type input "1.55"
click at [274, 521] on img at bounding box center [256, 532] width 58 height 31
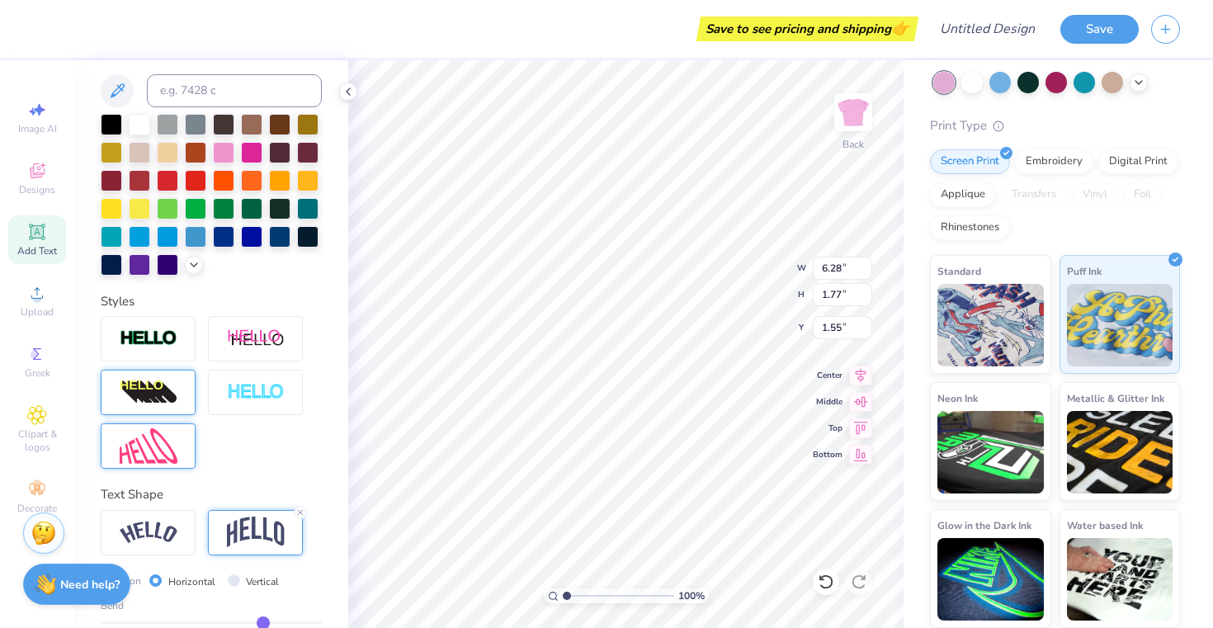
type input "6.28"
type input "1.77"
type input "1.39"
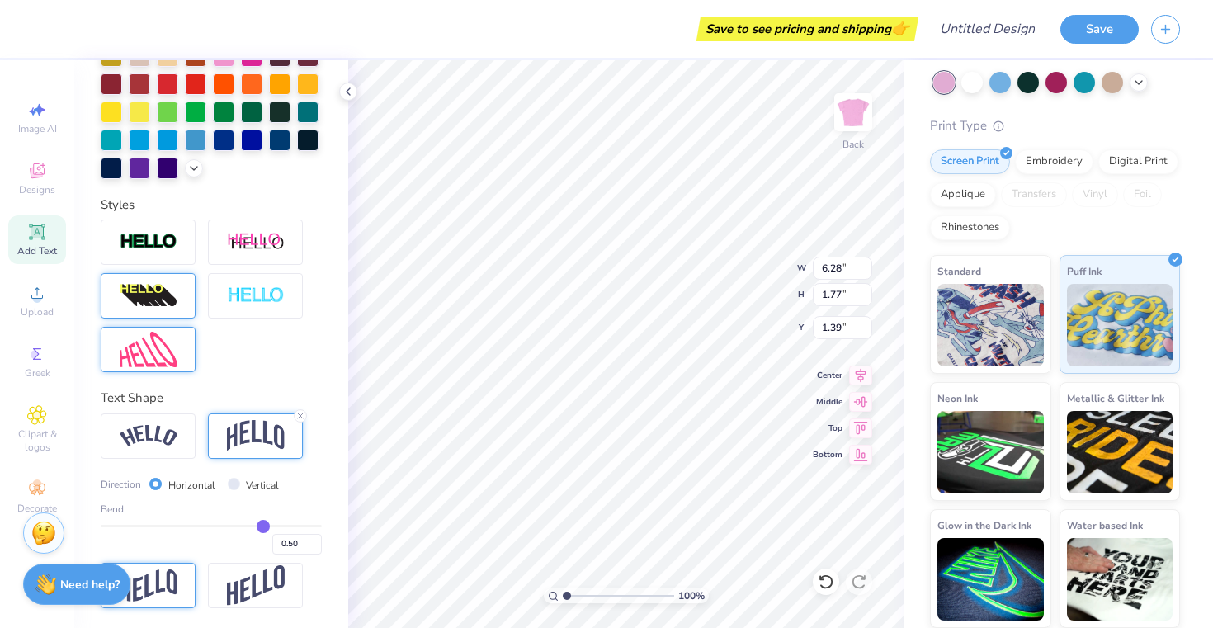
click at [163, 583] on img at bounding box center [149, 585] width 58 height 32
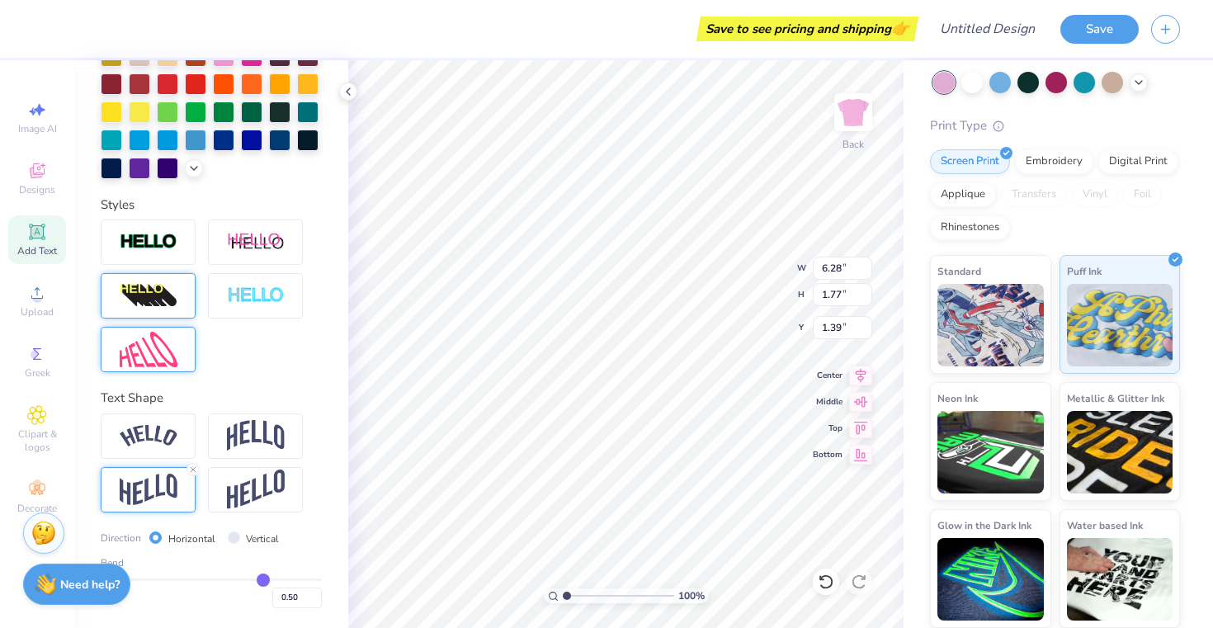
type input "0.94"
type input "1.81"
type textarea "G"
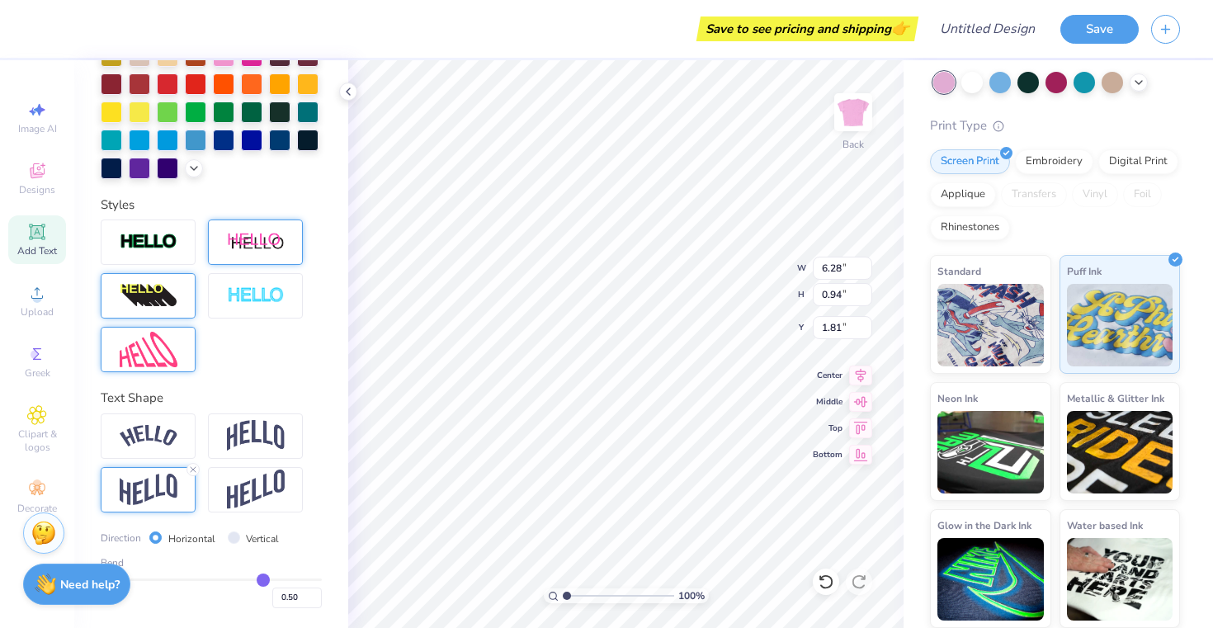
type textarea "Feel it, heal it"
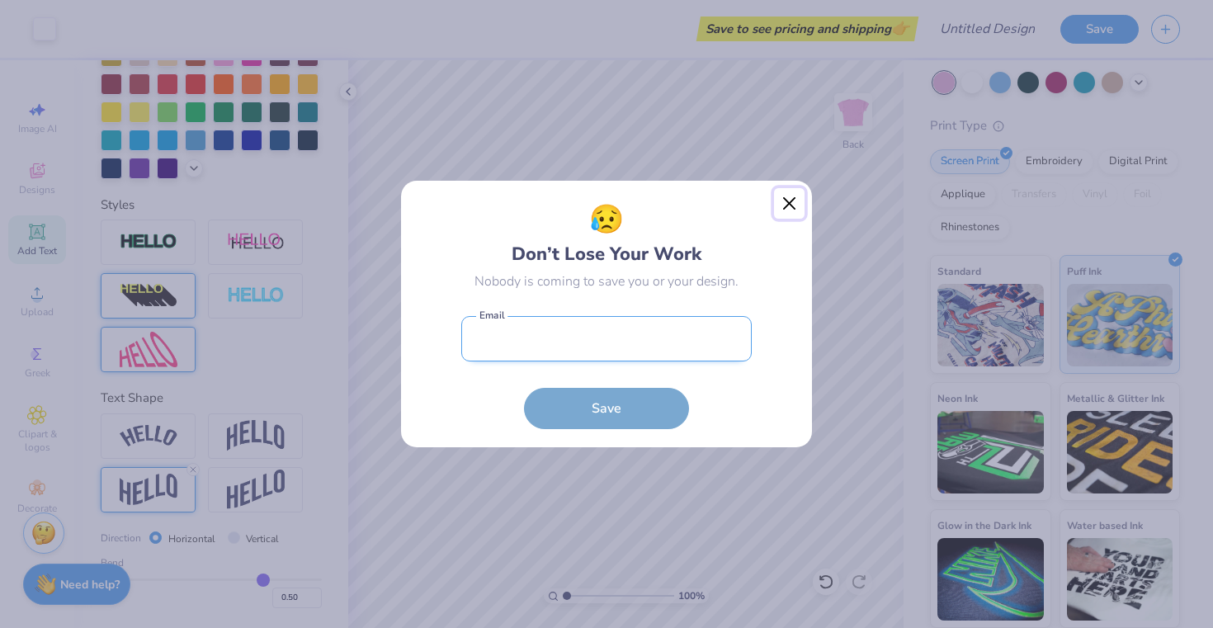
drag, startPoint x: 794, startPoint y: 195, endPoint x: 593, endPoint y: 338, distance: 246.2
click at [594, 338] on div "😥 Don’t Lose Your Work Nobody is coming to save you or your design. Email is a …" at bounding box center [606, 314] width 413 height 269
click at [593, 338] on input "email" at bounding box center [606, 338] width 291 height 45
type input "[EMAIL_ADDRESS][DOMAIN_NAME]"
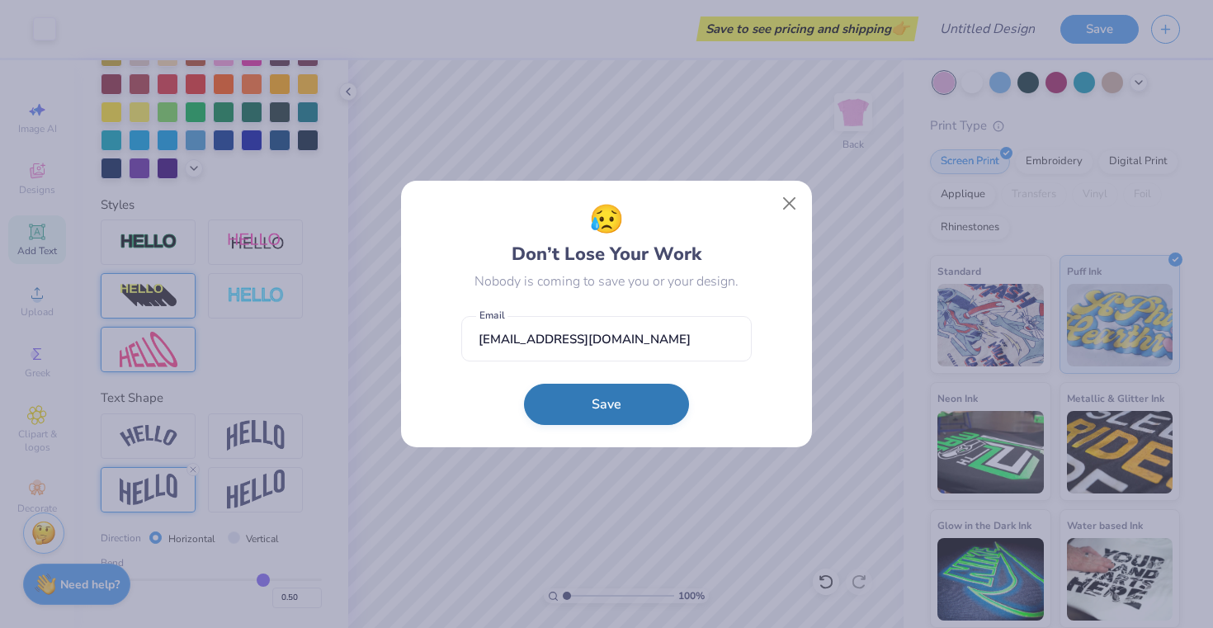
click at [623, 409] on button "Save" at bounding box center [606, 404] width 165 height 41
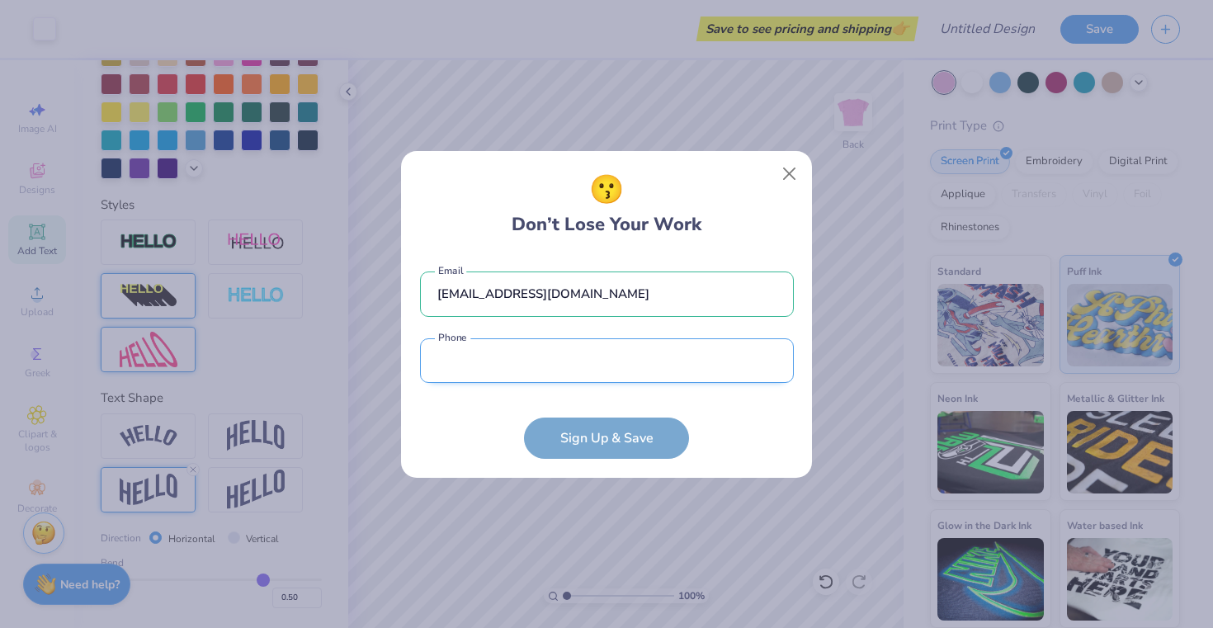
click at [649, 361] on input "tel" at bounding box center [607, 360] width 374 height 45
type input "[PHONE_NUMBER]"
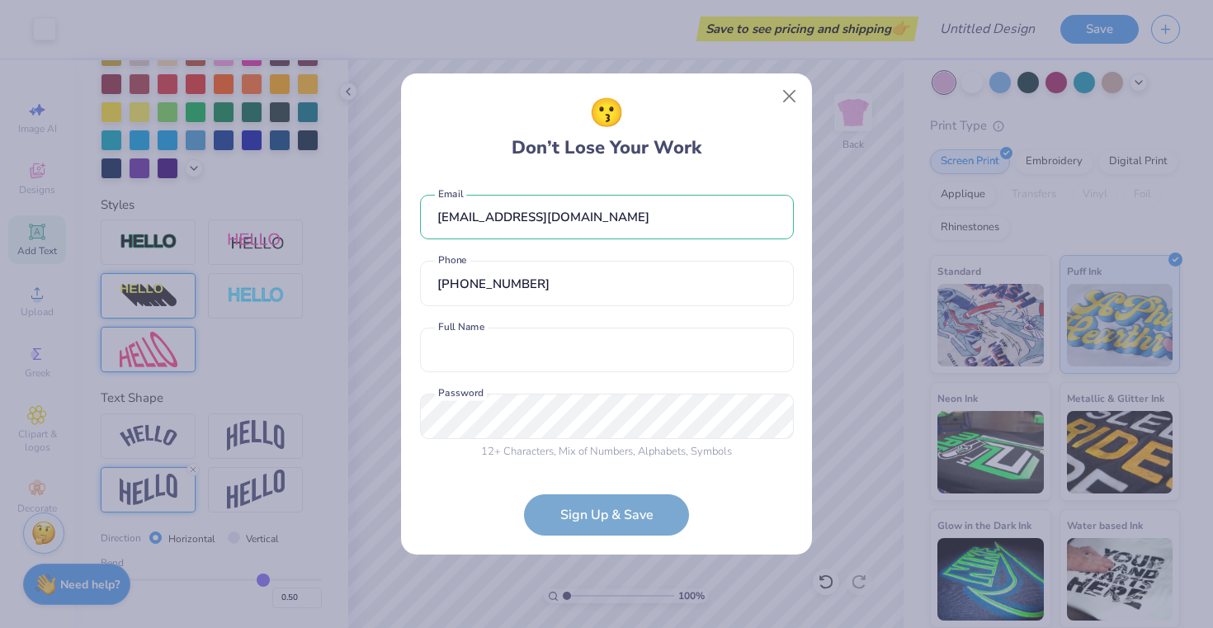
click at [587, 376] on div "[EMAIL_ADDRESS][DOMAIN_NAME] Email [PHONE_NUMBER] Phone Full Name is a required…" at bounding box center [607, 323] width 374 height 291
click at [587, 366] on input "text" at bounding box center [607, 350] width 374 height 45
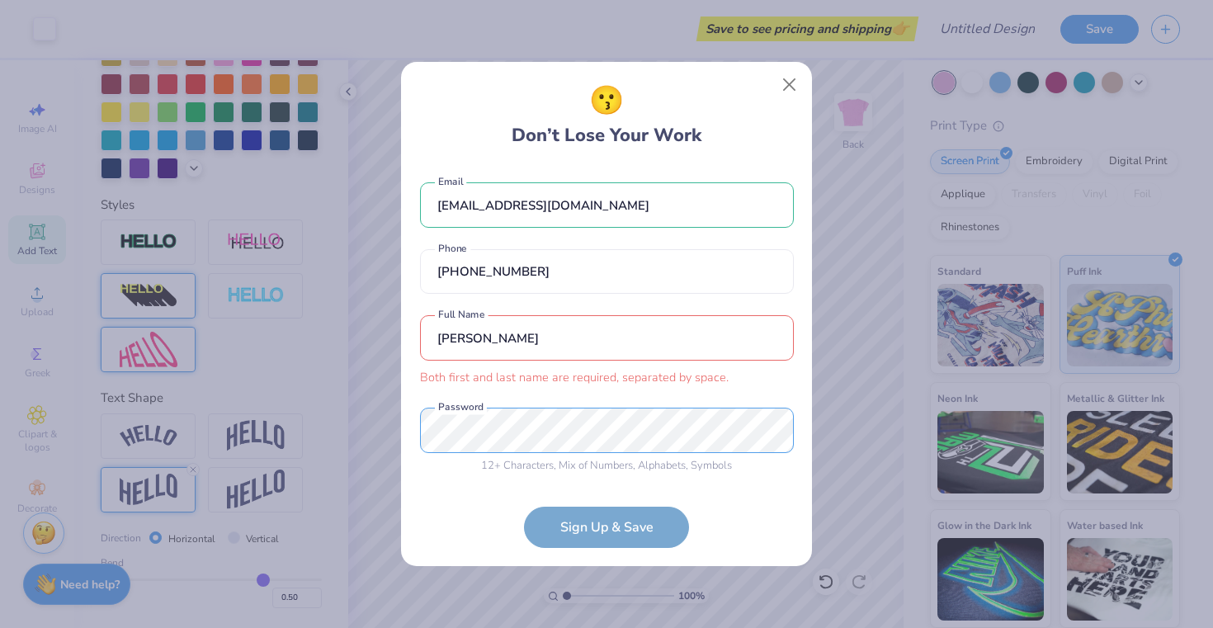
click at [576, 405] on div "[EMAIL_ADDRESS][DOMAIN_NAME] Email [PHONE_NUMBER] Phone [PERSON_NAME] Both firs…" at bounding box center [607, 323] width 374 height 314
click at [631, 521] on form "[EMAIL_ADDRESS][DOMAIN_NAME] Email [PHONE_NUMBER] Phone [PERSON_NAME] Both firs…" at bounding box center [607, 357] width 374 height 382
click at [437, 397] on div "[EMAIL_ADDRESS][DOMAIN_NAME] Email [PHONE_NUMBER] Phone [PERSON_NAME] Both firs…" at bounding box center [607, 323] width 374 height 314
click at [589, 531] on form "[EMAIL_ADDRESS][DOMAIN_NAME] Email [PHONE_NUMBER] Phone [PERSON_NAME] Both firs…" at bounding box center [607, 357] width 374 height 382
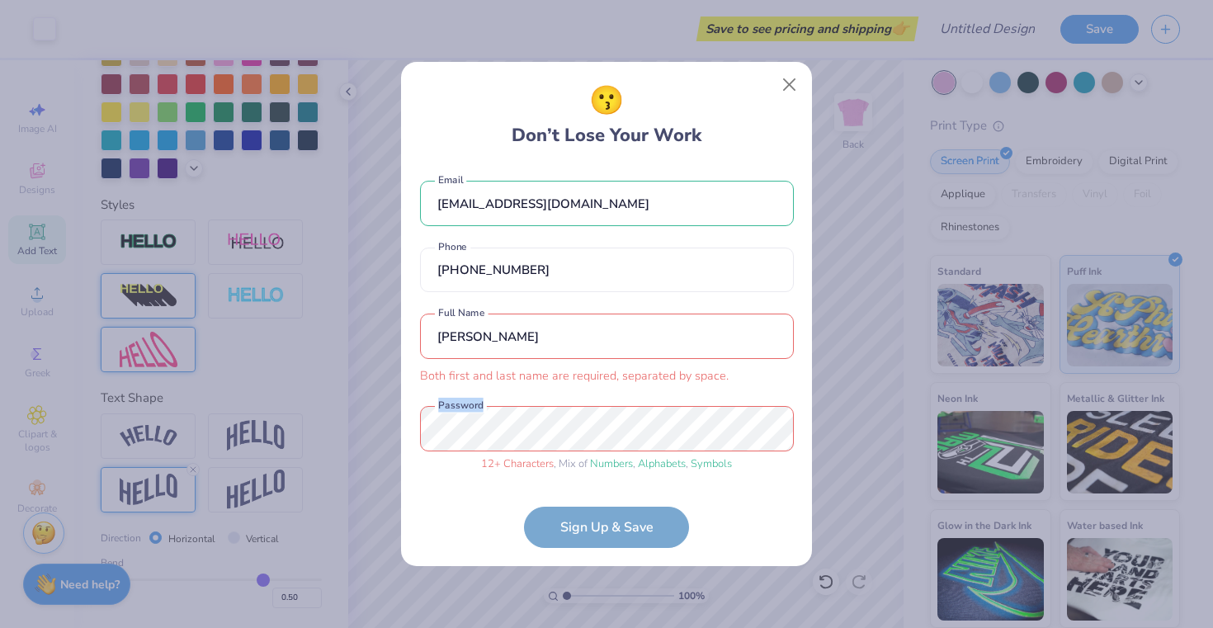
click at [589, 531] on form "[EMAIL_ADDRESS][DOMAIN_NAME] Email [PHONE_NUMBER] Phone [PERSON_NAME] Both firs…" at bounding box center [607, 357] width 374 height 382
click at [382, 414] on div "😗 Don’t Lose Your Work [EMAIL_ADDRESS][DOMAIN_NAME] Email [PHONE_NUMBER] Phone …" at bounding box center [606, 314] width 1213 height 628
click at [555, 525] on form "[EMAIL_ADDRESS][DOMAIN_NAME] Email [PHONE_NUMBER] Phone [PERSON_NAME] Both firs…" at bounding box center [607, 357] width 374 height 382
click at [601, 525] on form "[EMAIL_ADDRESS][DOMAIN_NAME] Email [PHONE_NUMBER] Phone [PERSON_NAME] Both firs…" at bounding box center [607, 357] width 374 height 382
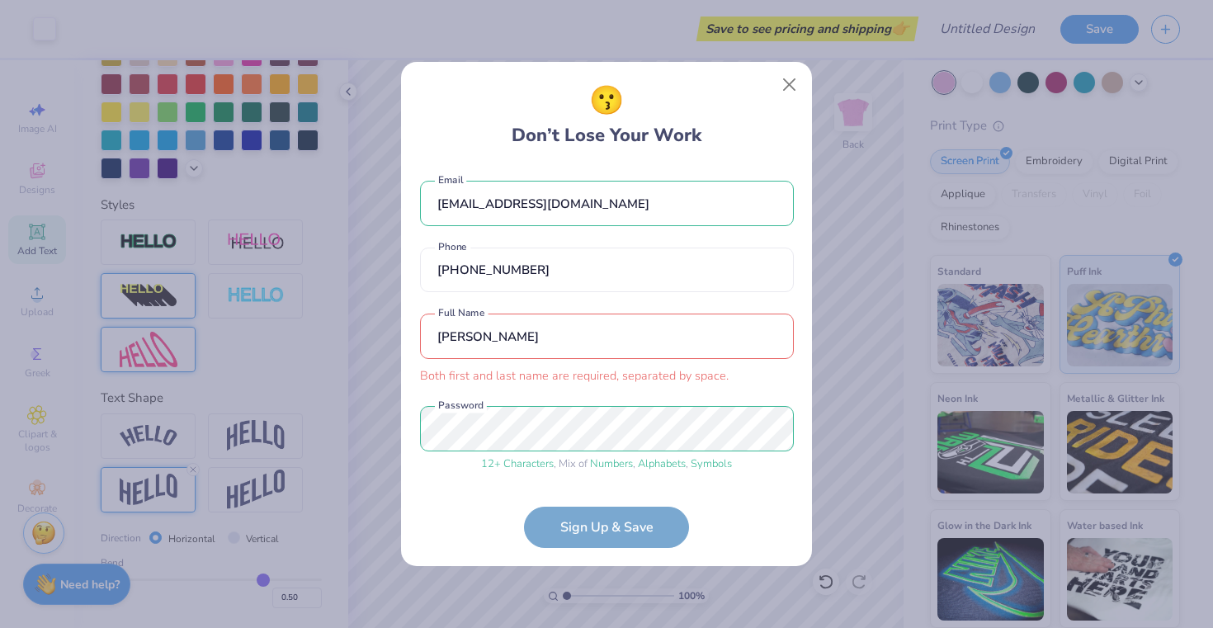
click at [603, 402] on div "[EMAIL_ADDRESS][DOMAIN_NAME] Email [PHONE_NUMBER] Phone [PERSON_NAME] Both firs…" at bounding box center [607, 323] width 374 height 314
click at [603, 347] on input "[PERSON_NAME]" at bounding box center [607, 336] width 374 height 45
click at [488, 332] on input "[PERSON_NAME]" at bounding box center [607, 336] width 374 height 45
click at [489, 329] on input "[PERSON_NAME]" at bounding box center [607, 336] width 374 height 45
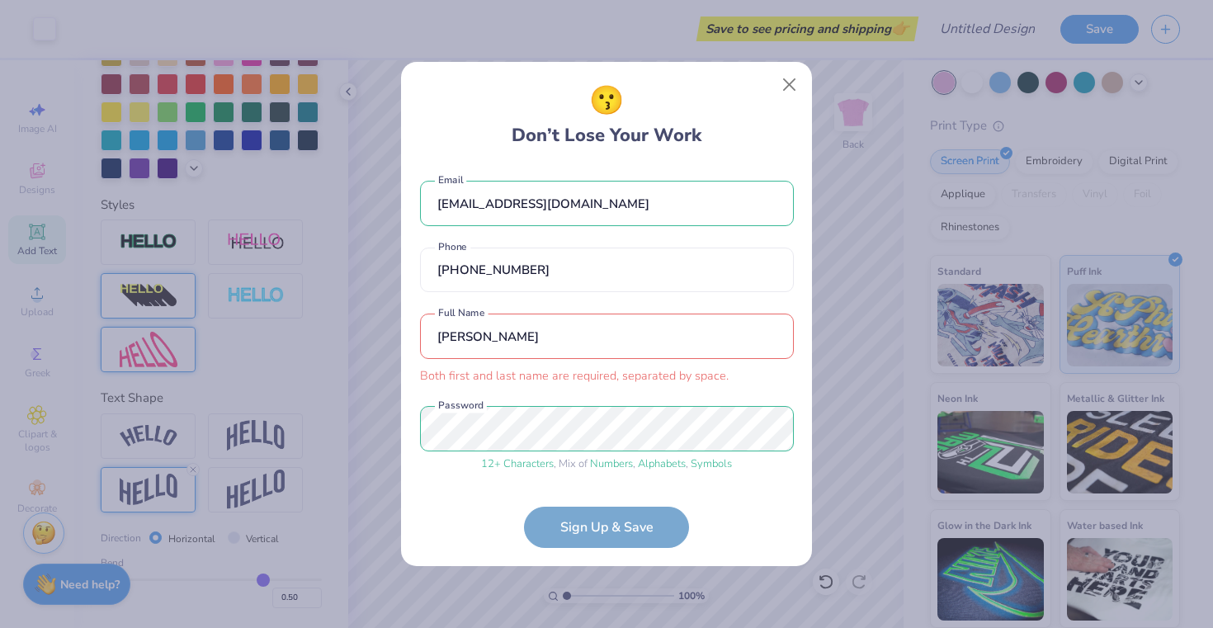
click at [480, 330] on input "[PERSON_NAME]" at bounding box center [607, 336] width 374 height 45
click at [584, 338] on input "[PERSON_NAME]" at bounding box center [607, 336] width 374 height 45
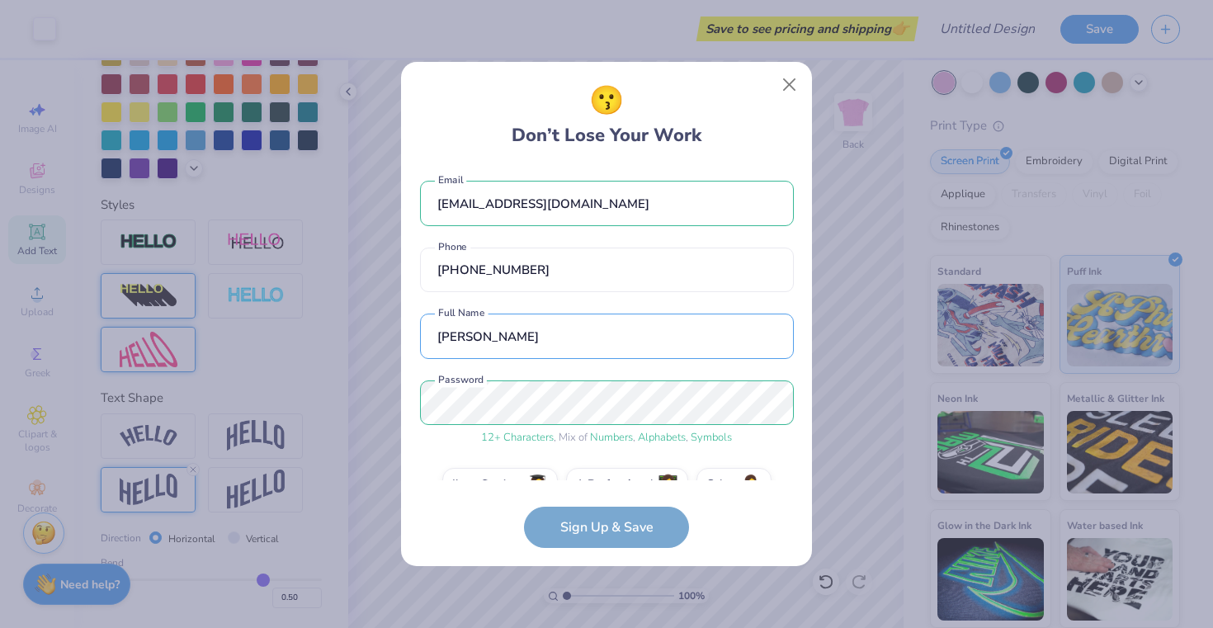
type input "[PERSON_NAME]"
click at [721, 457] on div "[EMAIL_ADDRESS][DOMAIN_NAME] Email [PHONE_NUMBER] Phone [PERSON_NAME] Full Name…" at bounding box center [607, 323] width 374 height 314
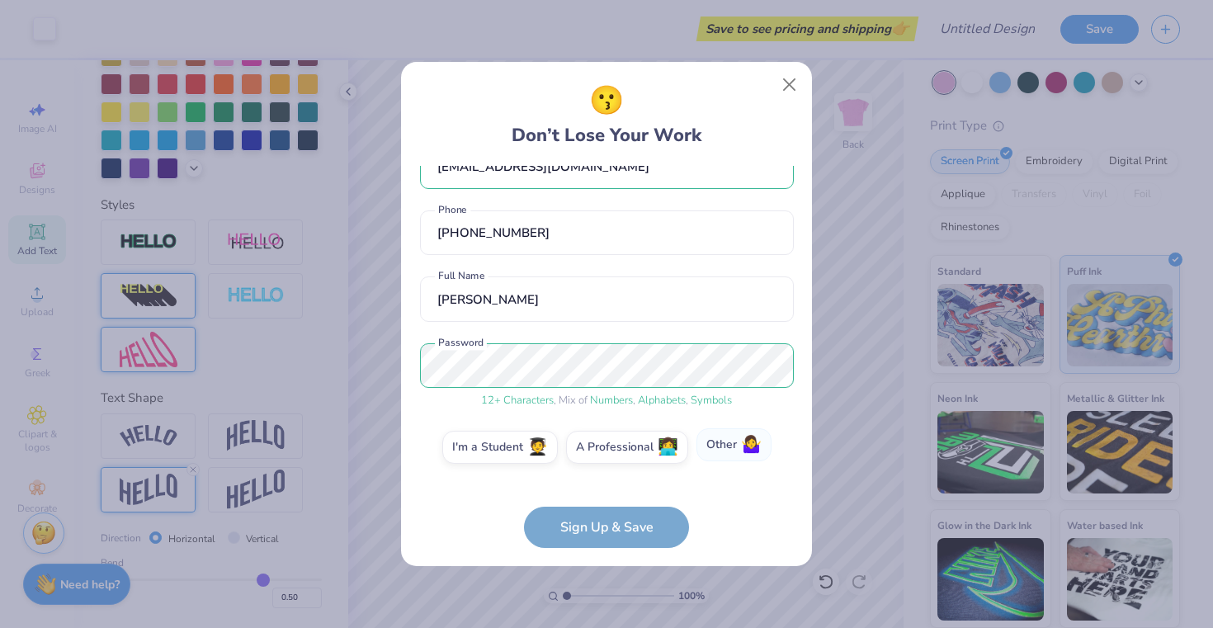
click at [721, 453] on label "Other 🤷‍♀️" at bounding box center [734, 444] width 75 height 33
click at [612, 484] on input "Other 🤷‍♀️" at bounding box center [607, 489] width 11 height 11
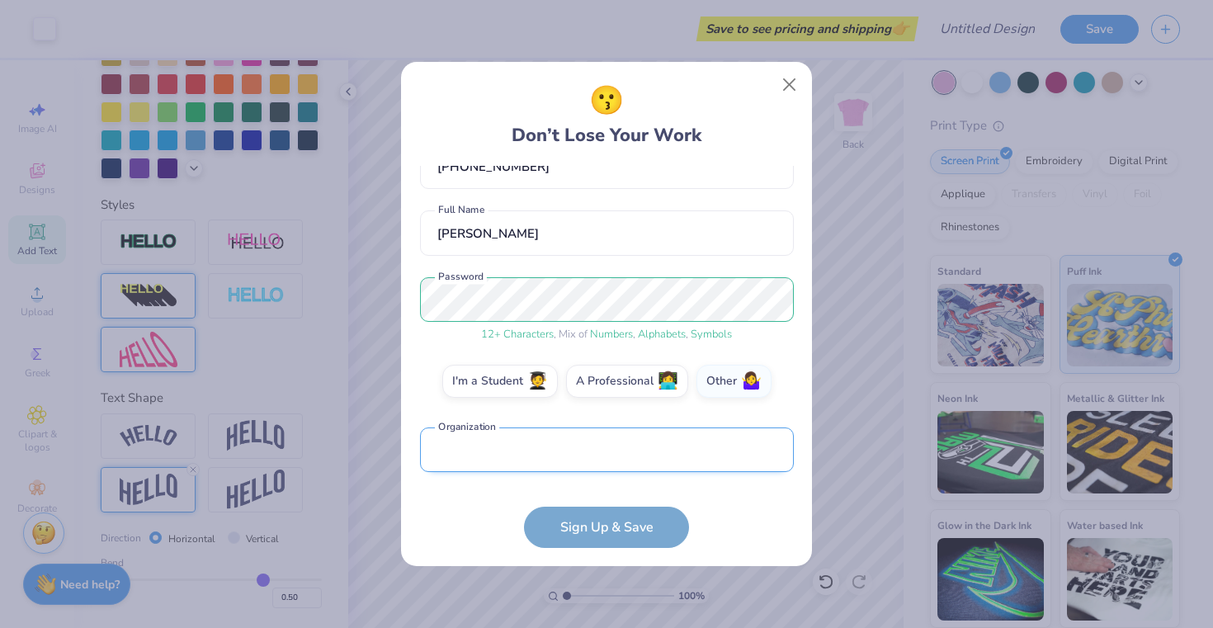
click at [612, 463] on input "text" at bounding box center [607, 450] width 374 height 45
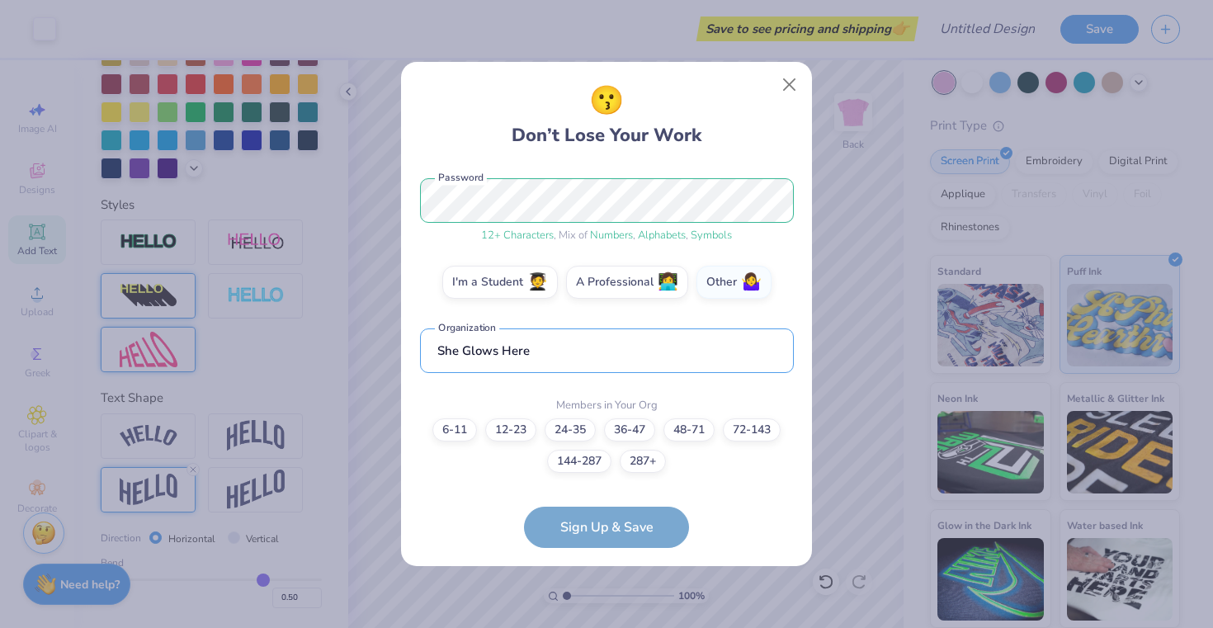
type input "She Glows Here"
click at [592, 532] on form "[EMAIL_ADDRESS][DOMAIN_NAME] Email [PHONE_NUMBER] Phone [PERSON_NAME] Full Name…" at bounding box center [607, 357] width 374 height 382
click at [592, 510] on form "[EMAIL_ADDRESS][DOMAIN_NAME] Email [PHONE_NUMBER] Phone [PERSON_NAME] Full Name…" at bounding box center [607, 357] width 374 height 382
click at [437, 421] on label "6-11" at bounding box center [454, 427] width 45 height 23
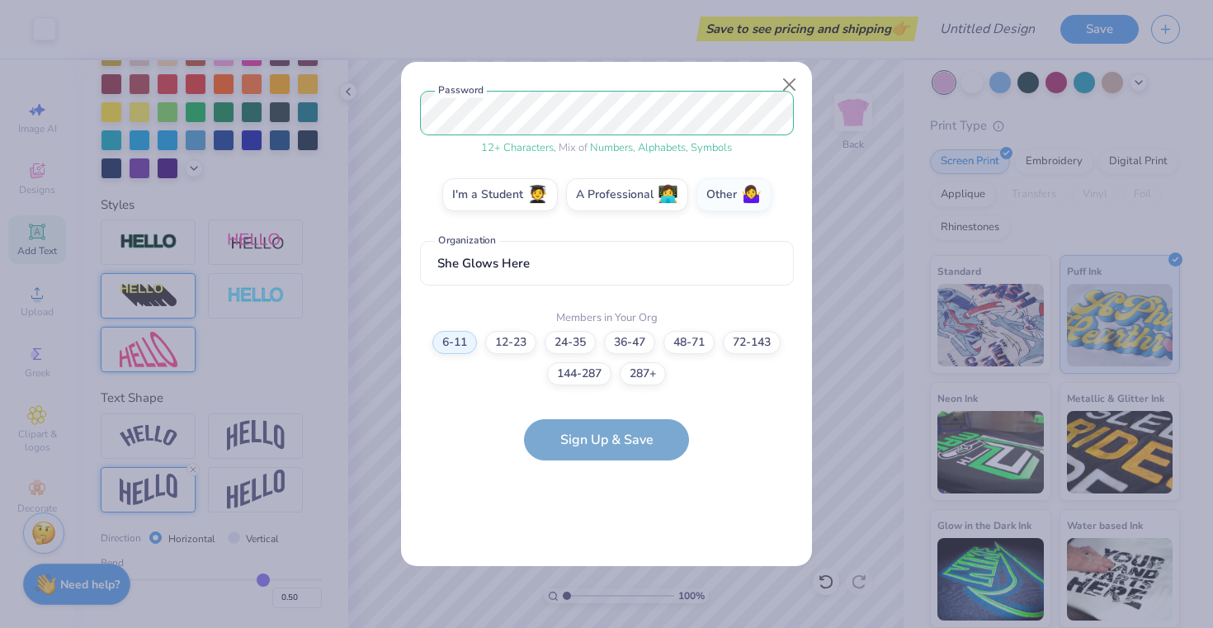
scroll to position [0, 0]
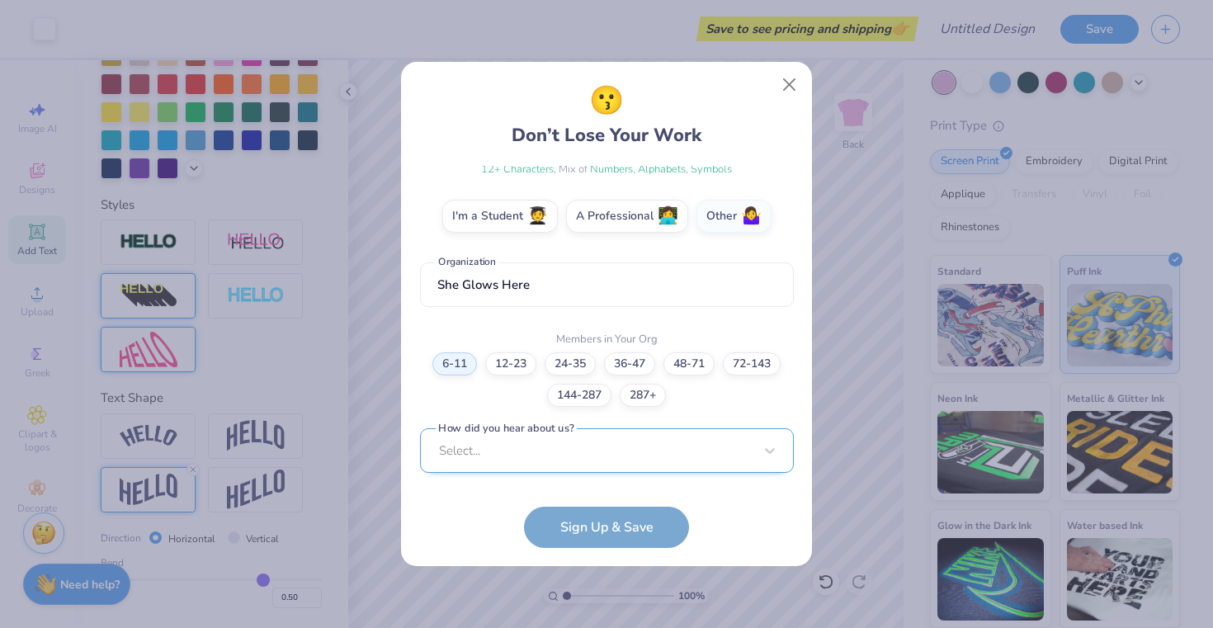
click at [560, 456] on div "Select..." at bounding box center [607, 450] width 374 height 45
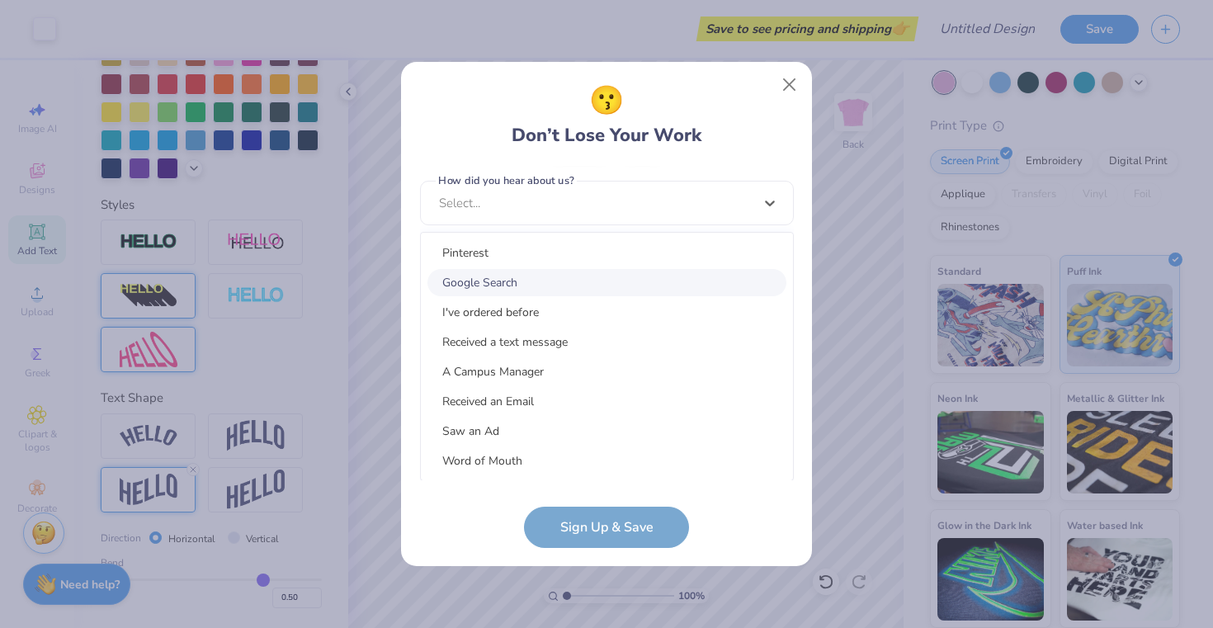
click at [538, 275] on div "Google Search" at bounding box center [607, 282] width 359 height 27
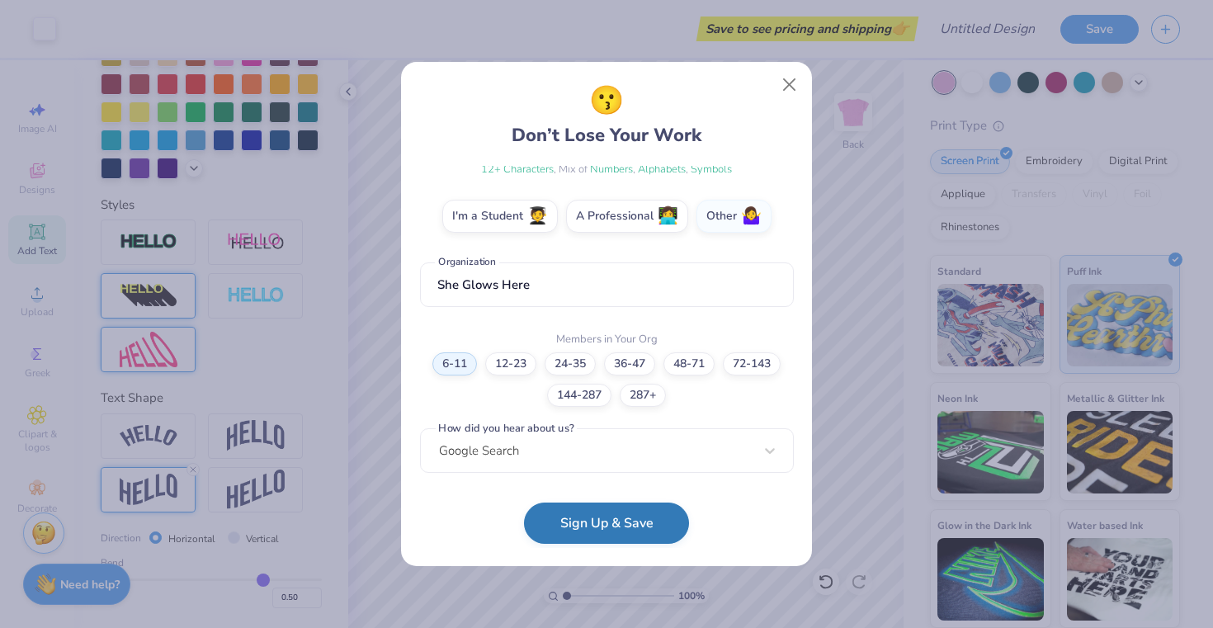
click at [596, 516] on button "Sign Up & Save" at bounding box center [606, 523] width 165 height 41
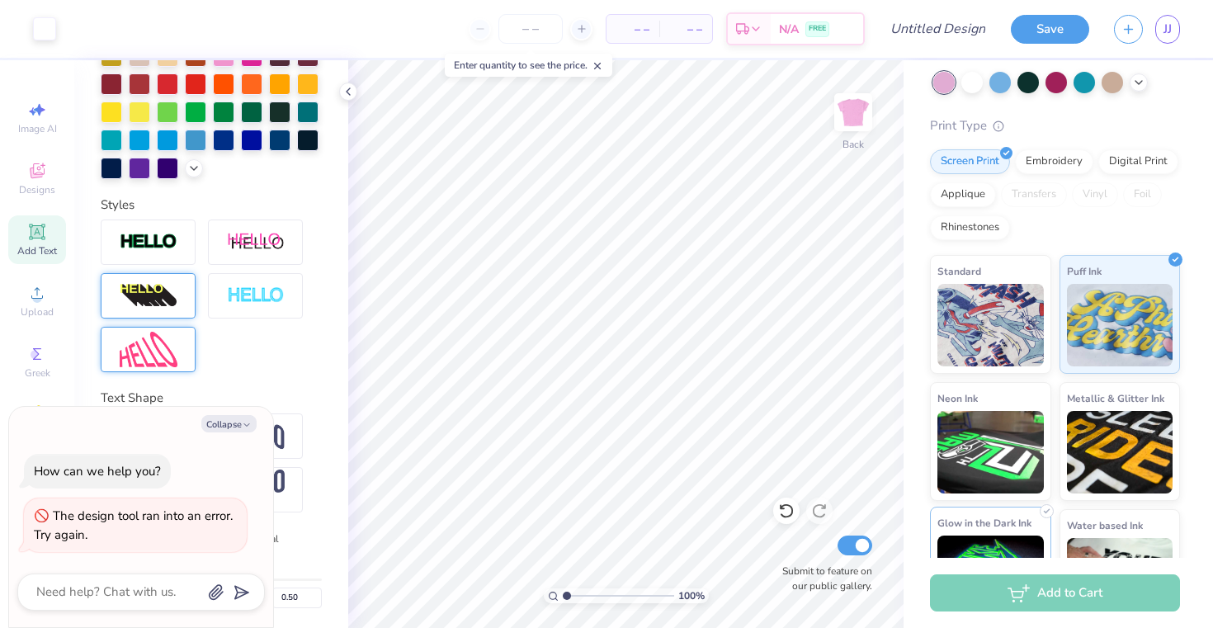
scroll to position [154, 0]
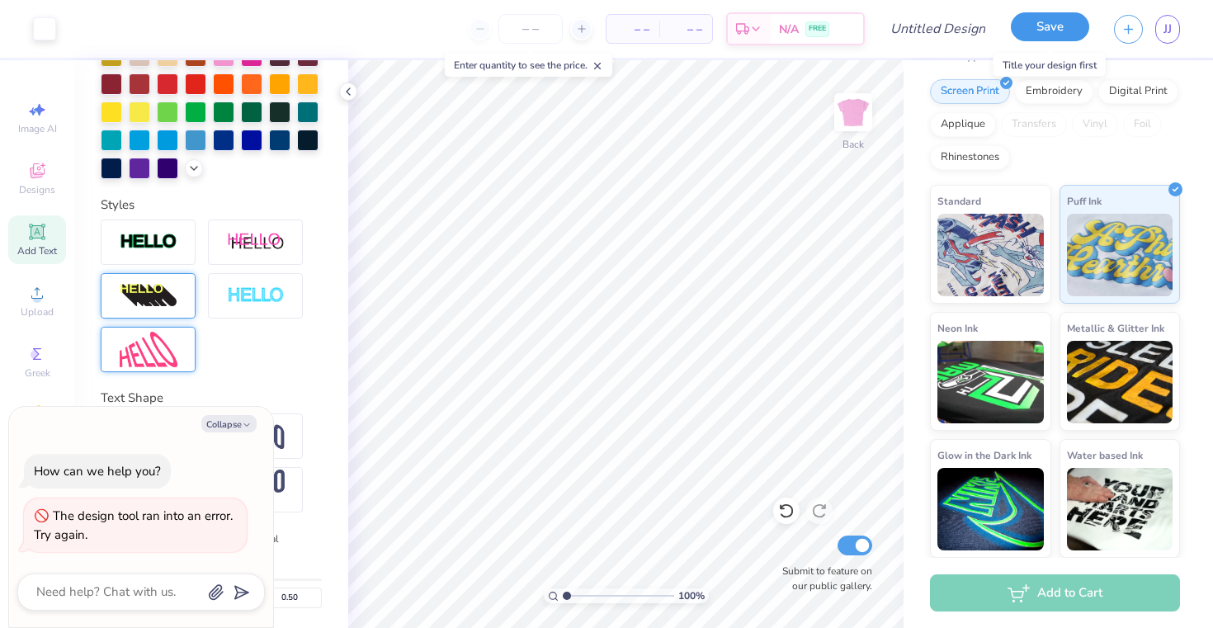
click at [1052, 37] on button "Save" at bounding box center [1050, 26] width 78 height 29
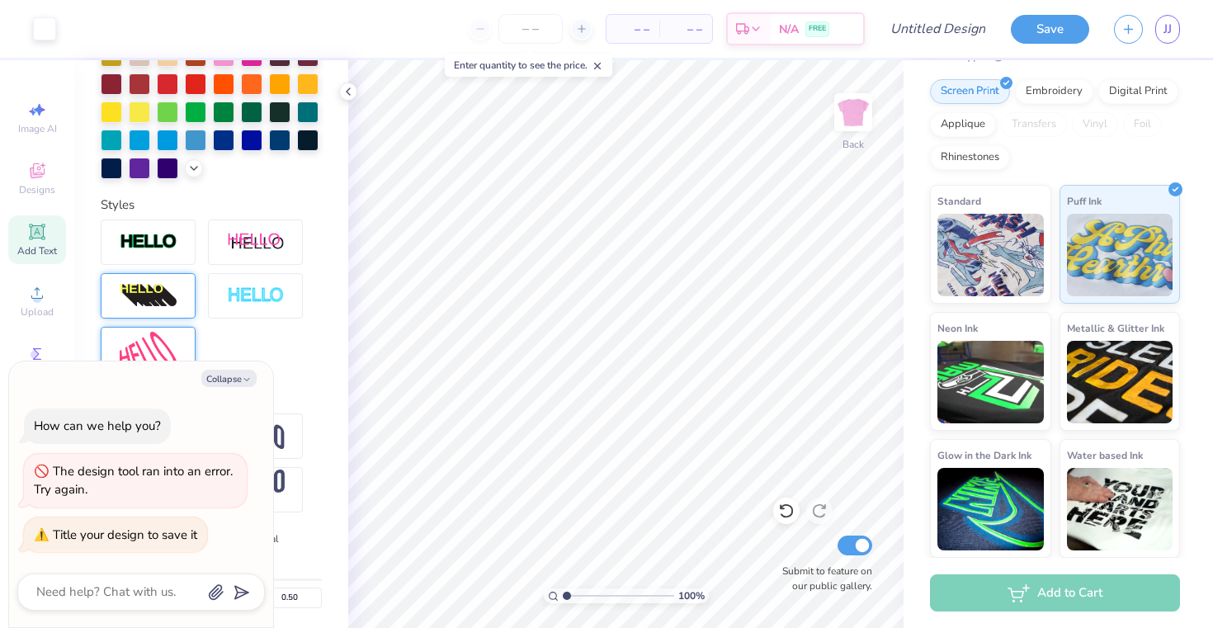
click at [1052, 593] on div "Add to Cart" at bounding box center [1055, 592] width 250 height 37
click at [1038, 603] on div "Add to Cart" at bounding box center [1055, 592] width 250 height 37
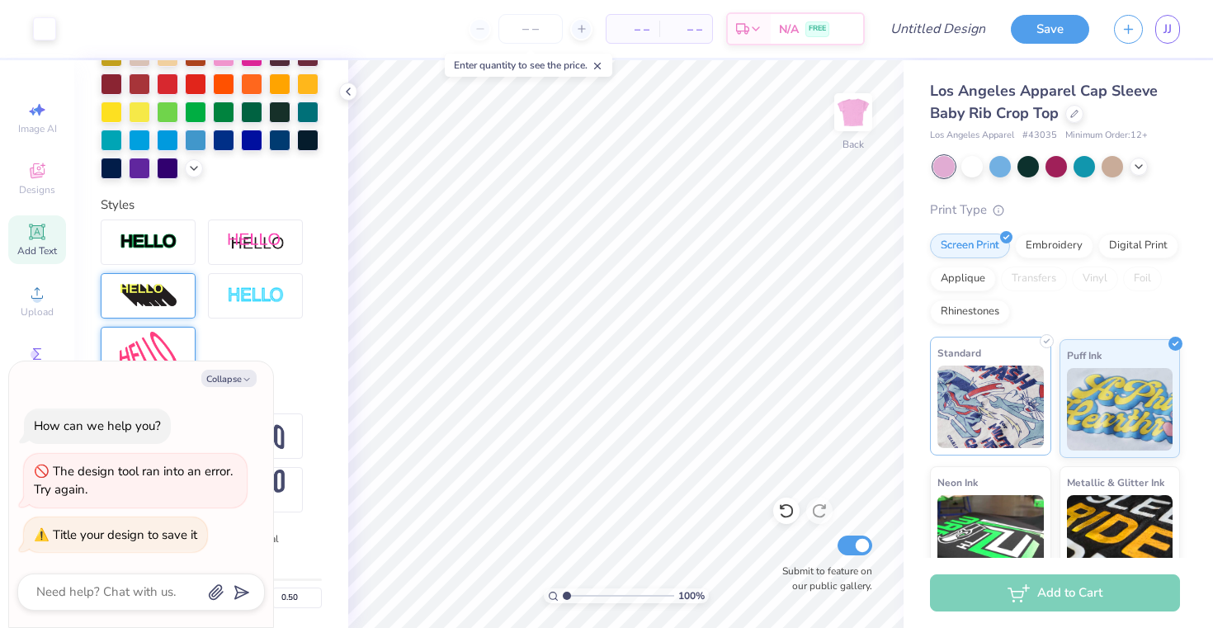
click at [1016, 422] on img at bounding box center [991, 407] width 106 height 83
click at [1050, 336] on div at bounding box center [1047, 341] width 14 height 14
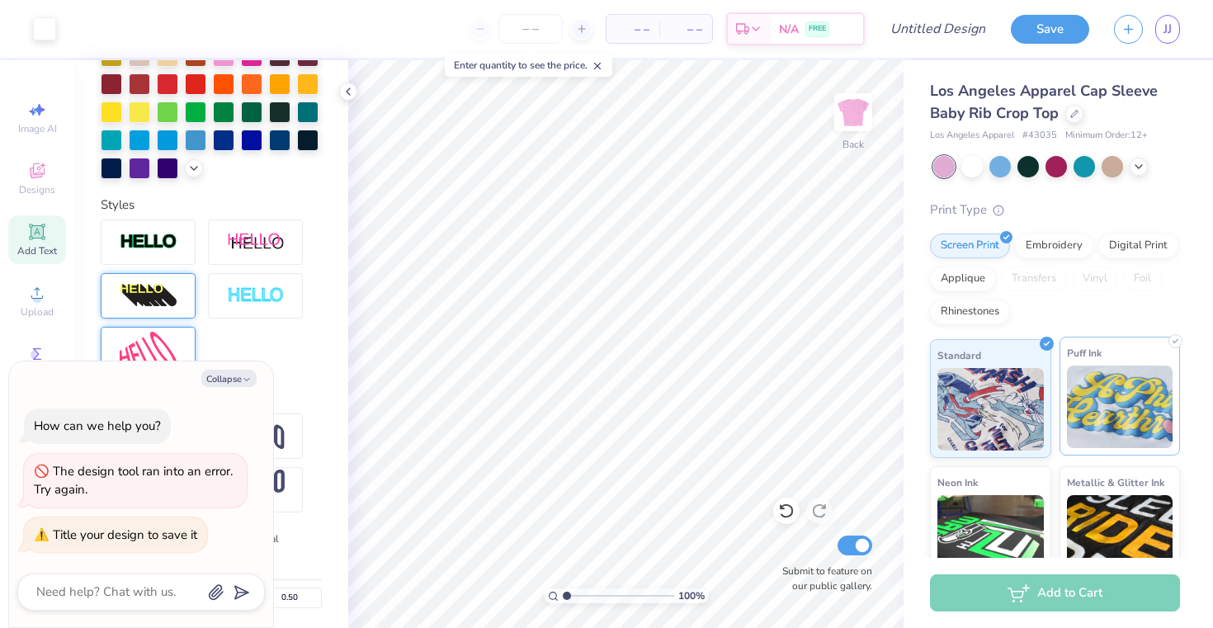
click at [1156, 414] on img at bounding box center [1120, 407] width 106 height 83
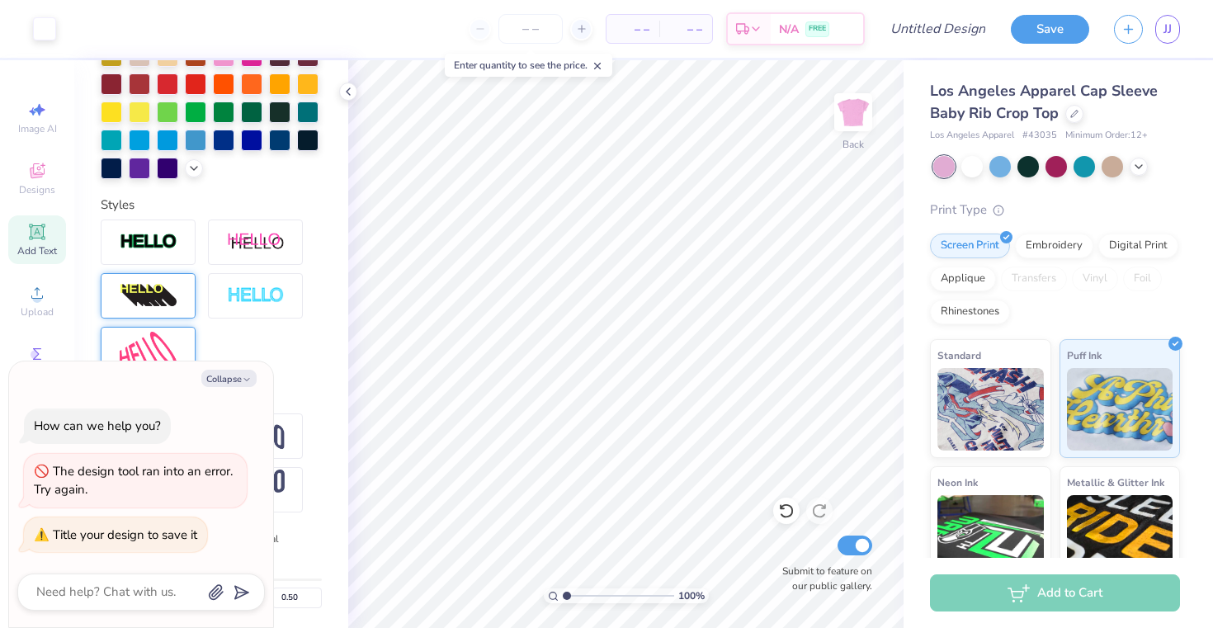
click at [1098, 589] on div "Add to Cart" at bounding box center [1055, 592] width 250 height 37
click at [797, 31] on span "N/A" at bounding box center [789, 31] width 20 height 17
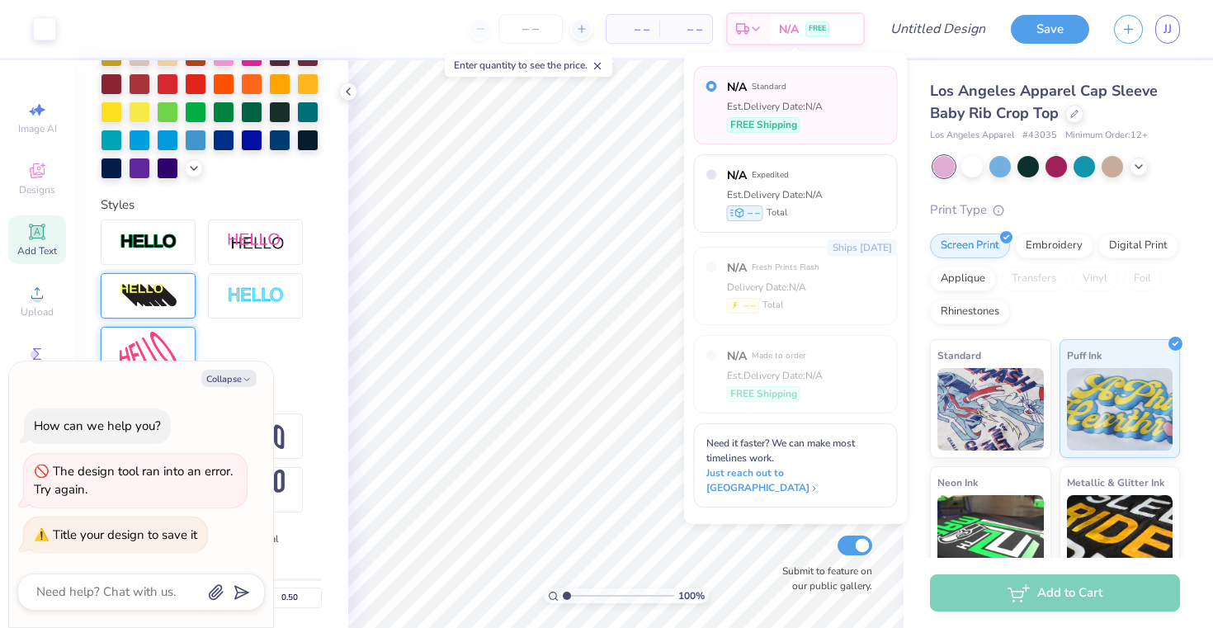
click at [685, 30] on span "– –" at bounding box center [685, 29] width 33 height 17
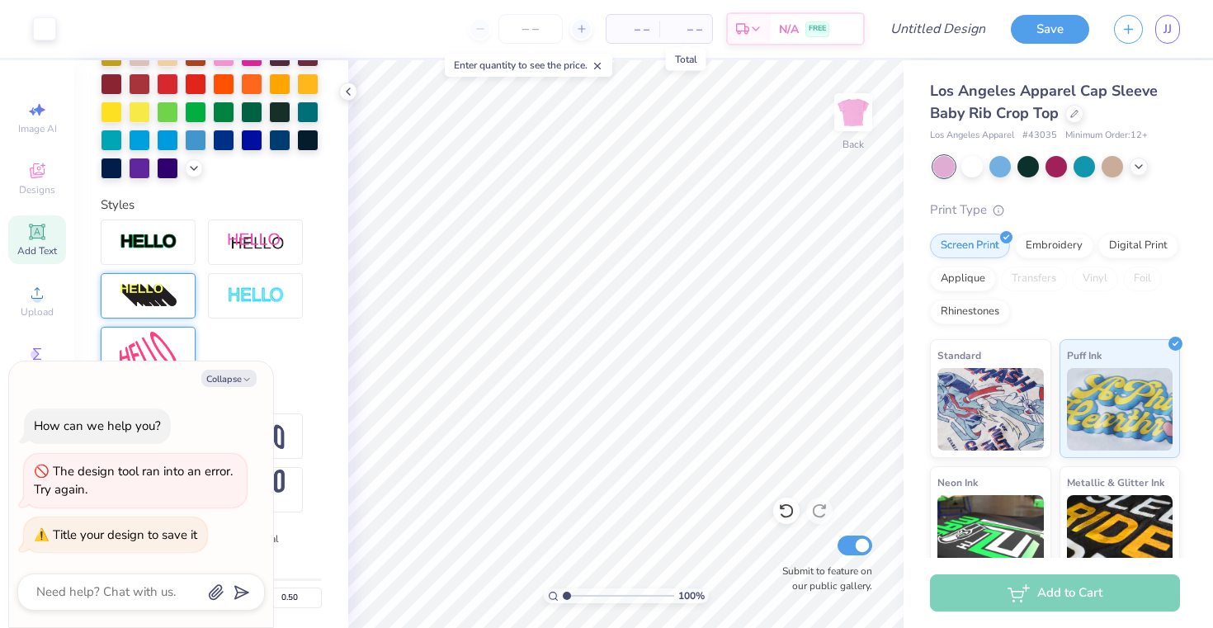
click at [695, 32] on span "– –" at bounding box center [685, 29] width 33 height 17
type textarea "x"
click at [579, 34] on icon at bounding box center [582, 29] width 12 height 12
type input "12"
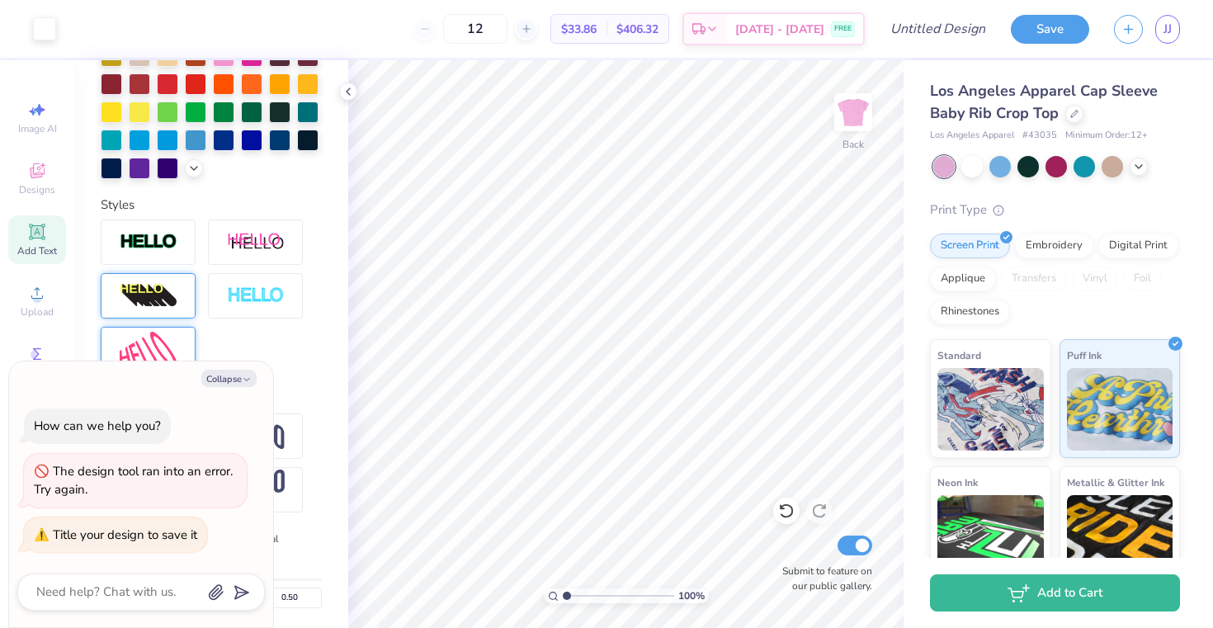
click at [423, 32] on div "12" at bounding box center [476, 29] width 124 height 30
type textarea "x"
